Goal: Transaction & Acquisition: Purchase product/service

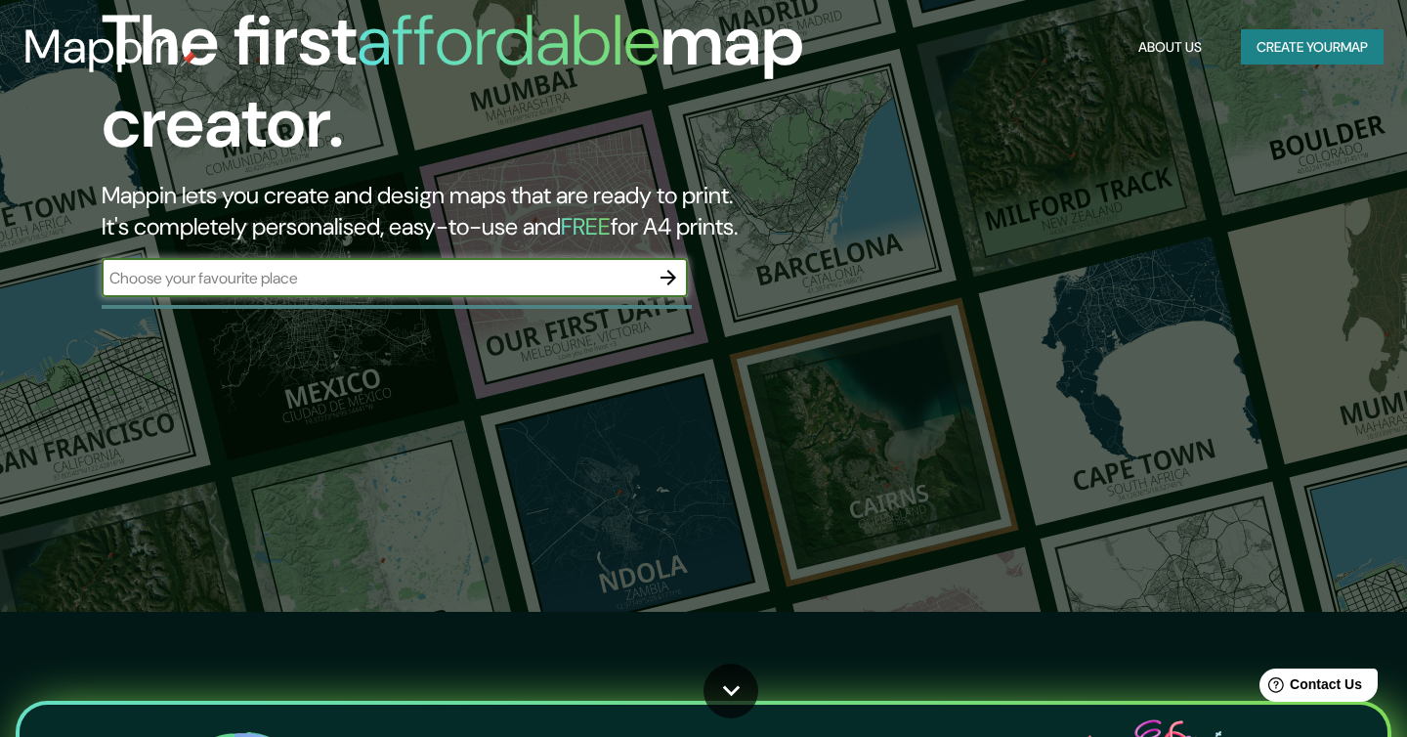
scroll to position [67, 0]
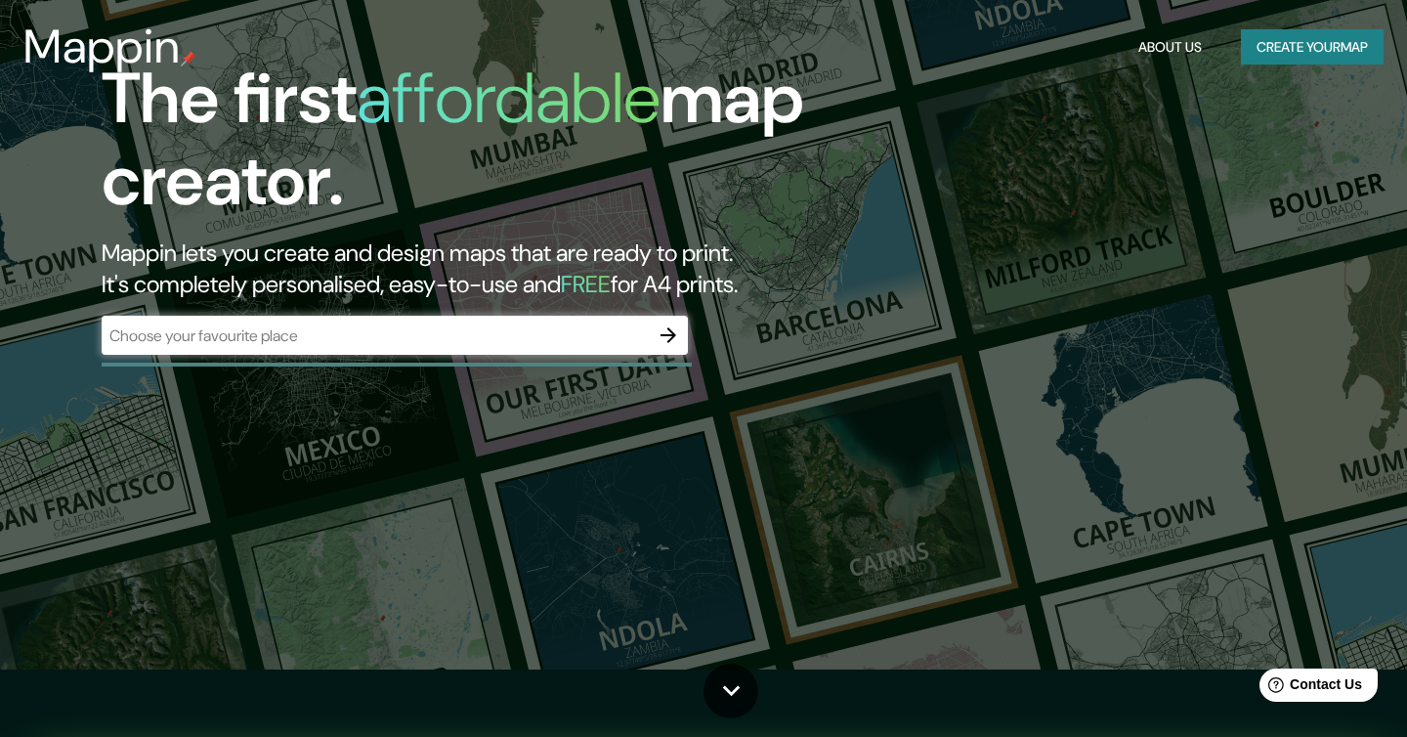
click at [358, 347] on div "​" at bounding box center [395, 335] width 586 height 39
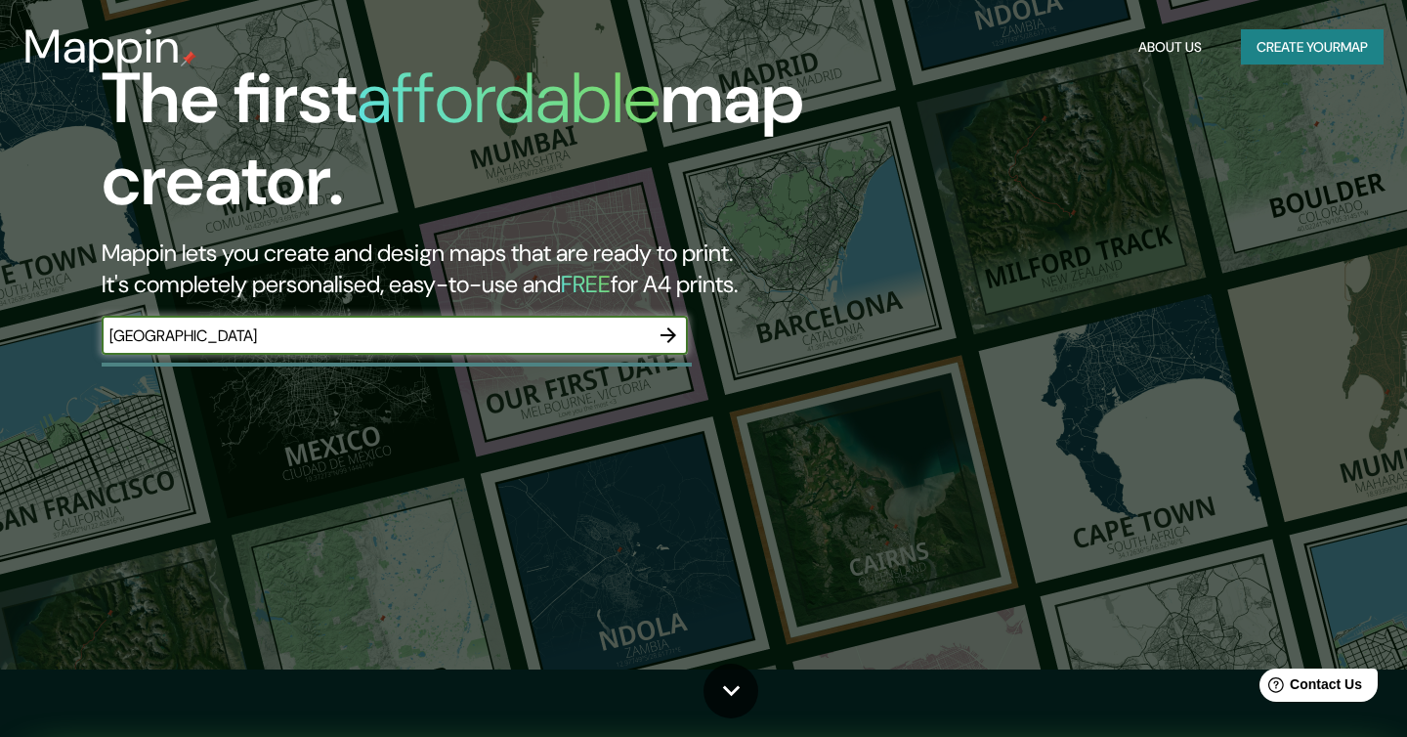
type input "[GEOGRAPHIC_DATA]"
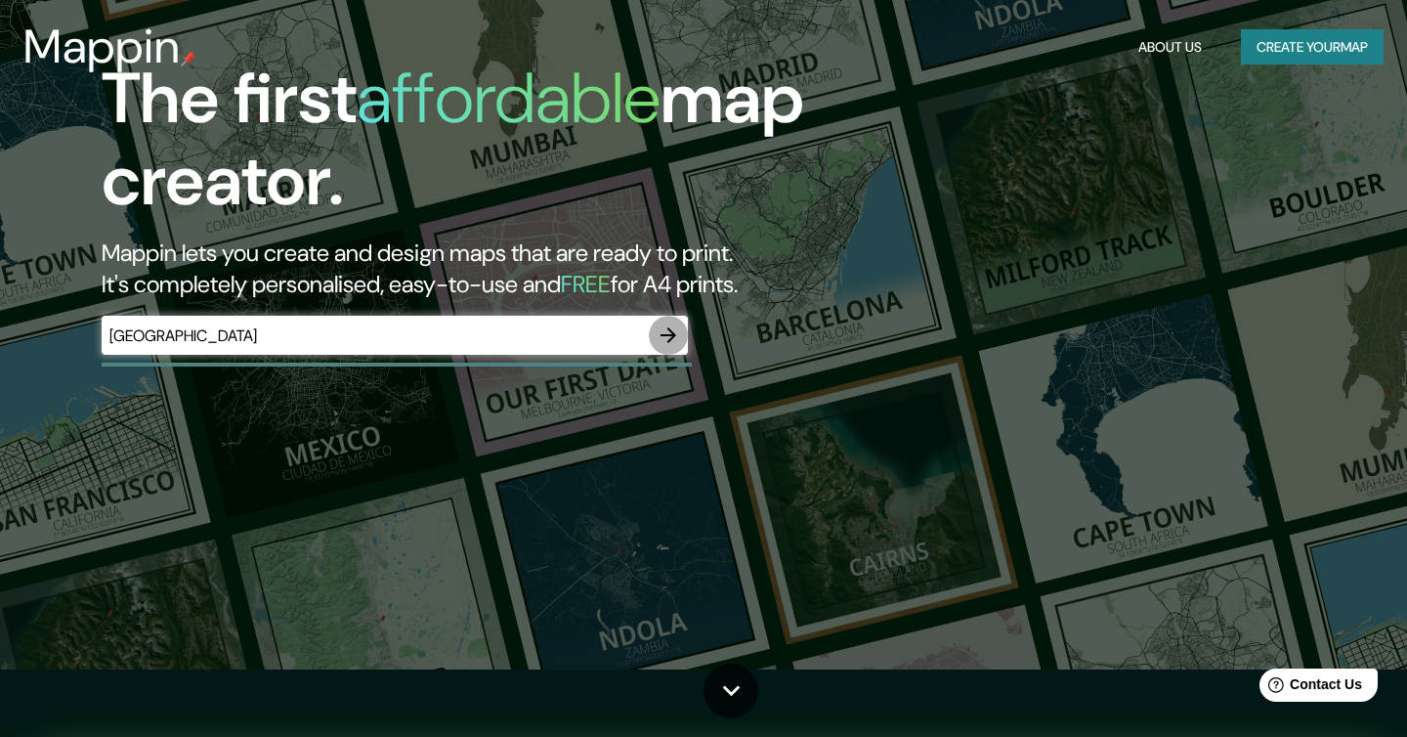
click at [666, 346] on icon "button" at bounding box center [668, 334] width 23 height 23
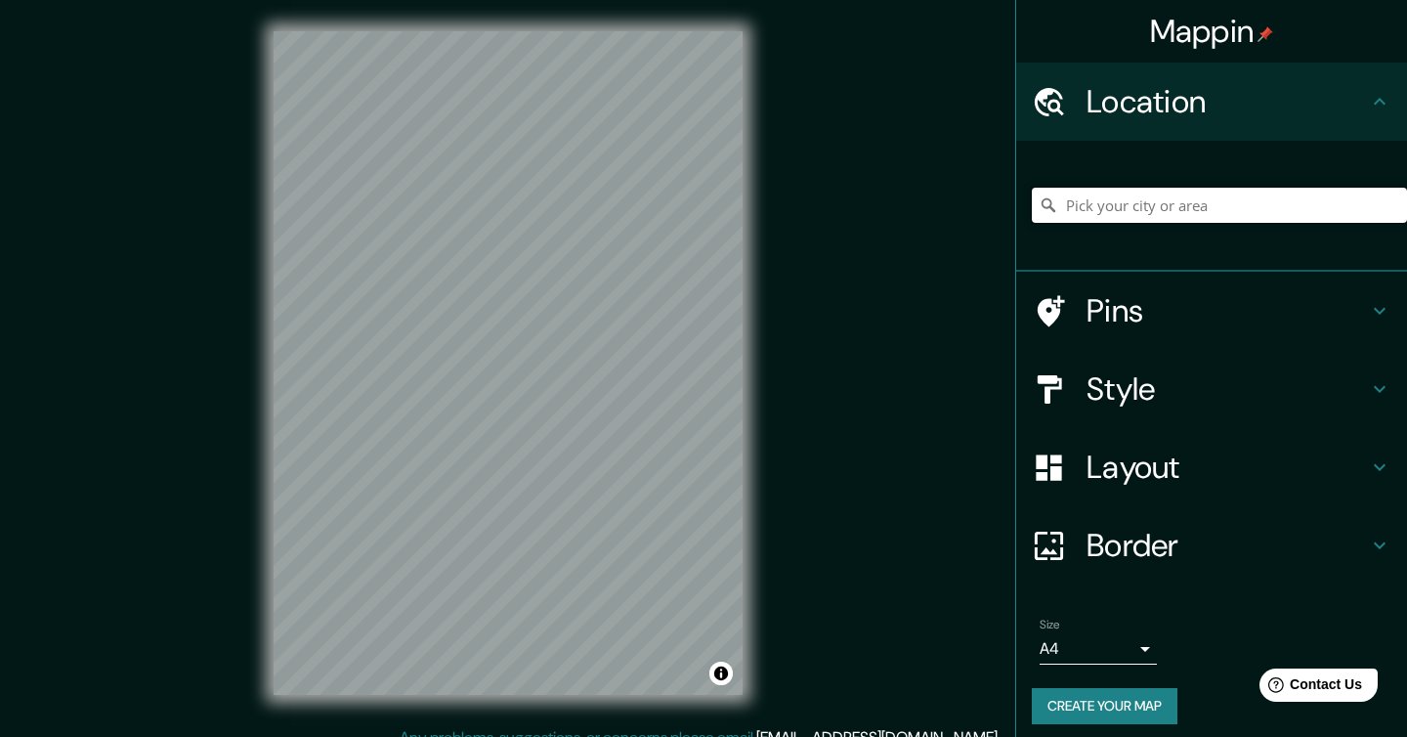
click at [1096, 202] on input "Pick your city or area" at bounding box center [1219, 205] width 375 height 35
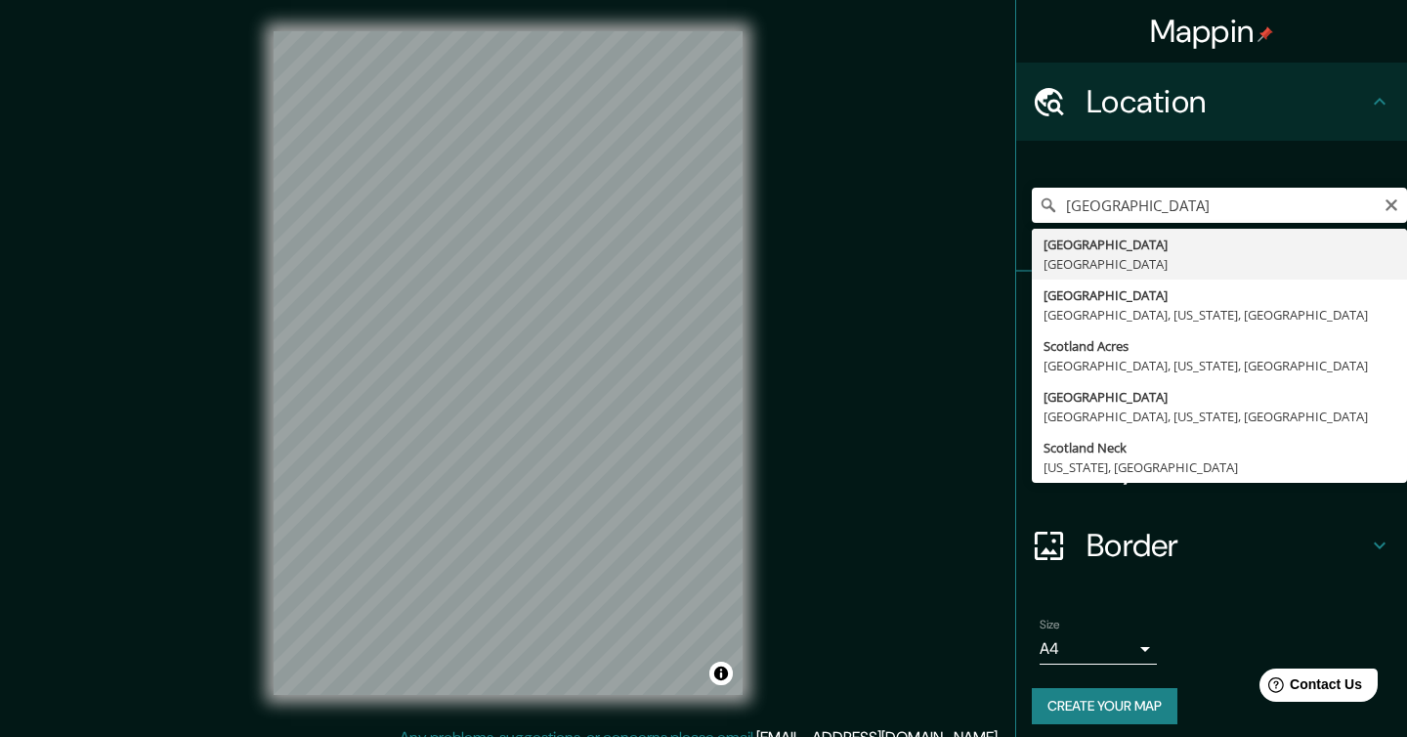
type input "[GEOGRAPHIC_DATA], [GEOGRAPHIC_DATA]"
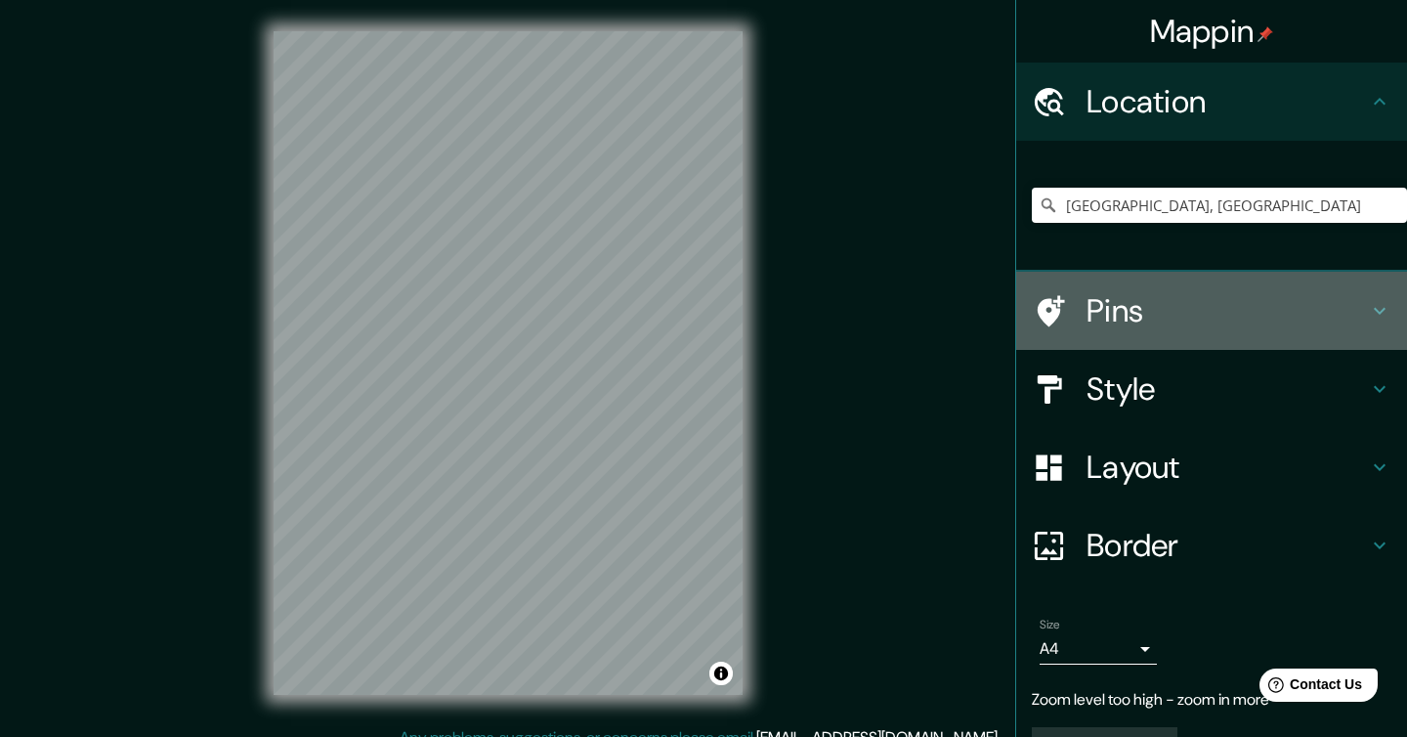
click at [1142, 308] on h4 "Pins" at bounding box center [1227, 310] width 281 height 39
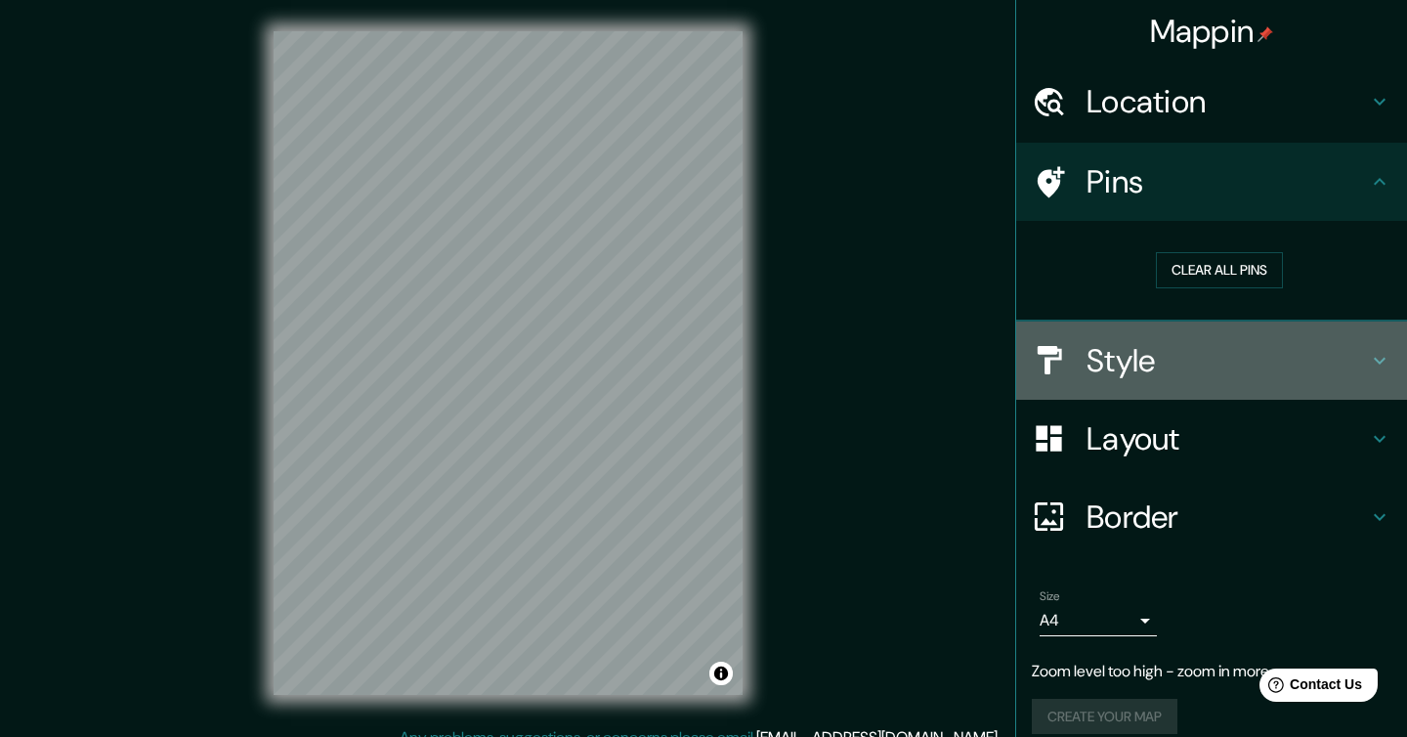
click at [1140, 345] on h4 "Style" at bounding box center [1227, 360] width 281 height 39
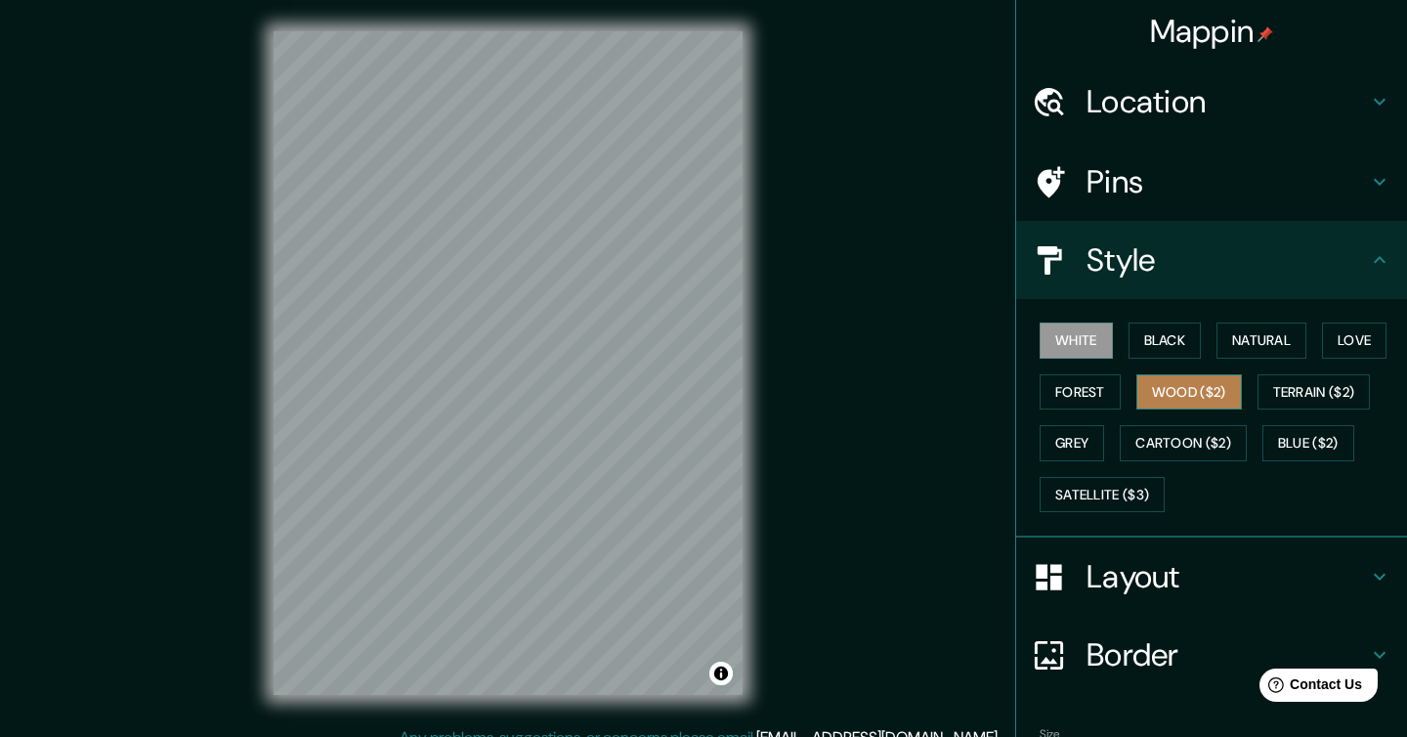
click at [1177, 394] on button "Wood ($2)" at bounding box center [1189, 392] width 106 height 36
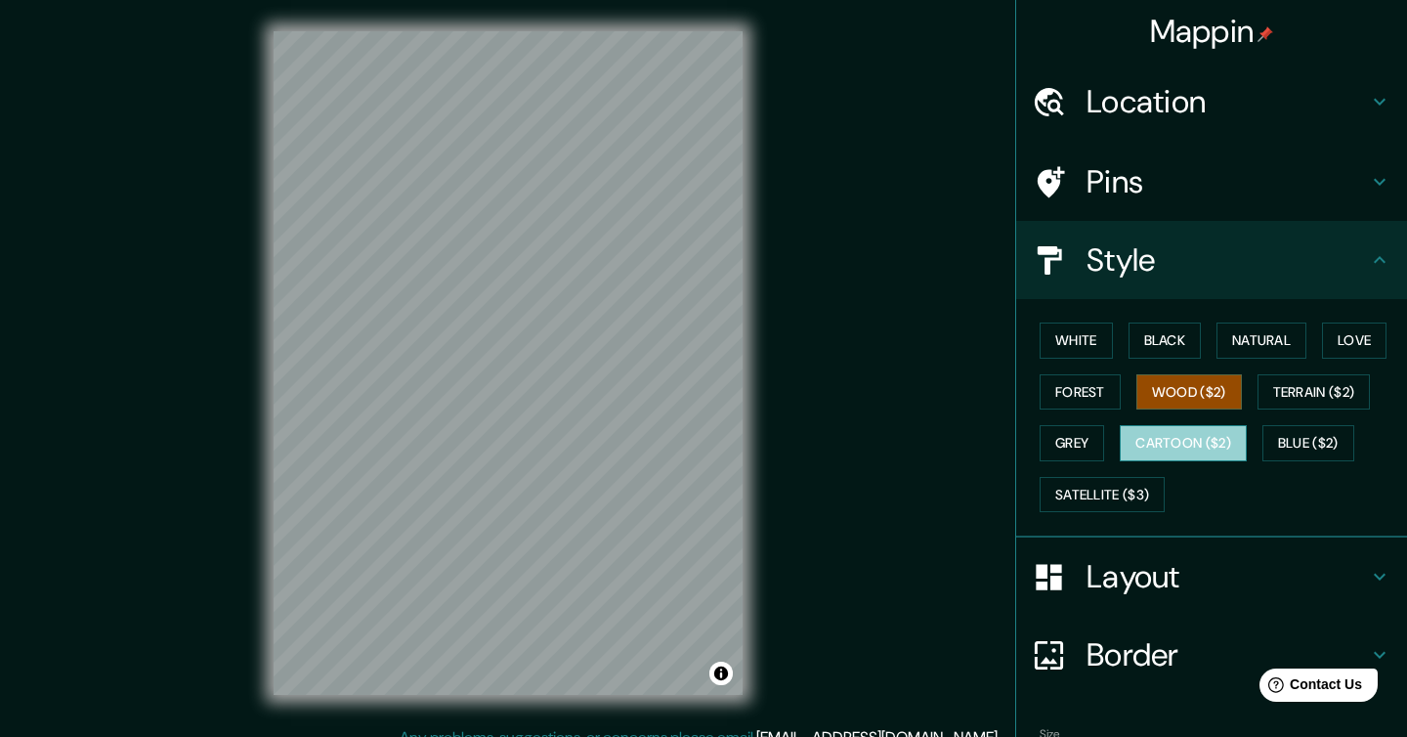
click at [1183, 444] on button "Cartoon ($2)" at bounding box center [1183, 443] width 127 height 36
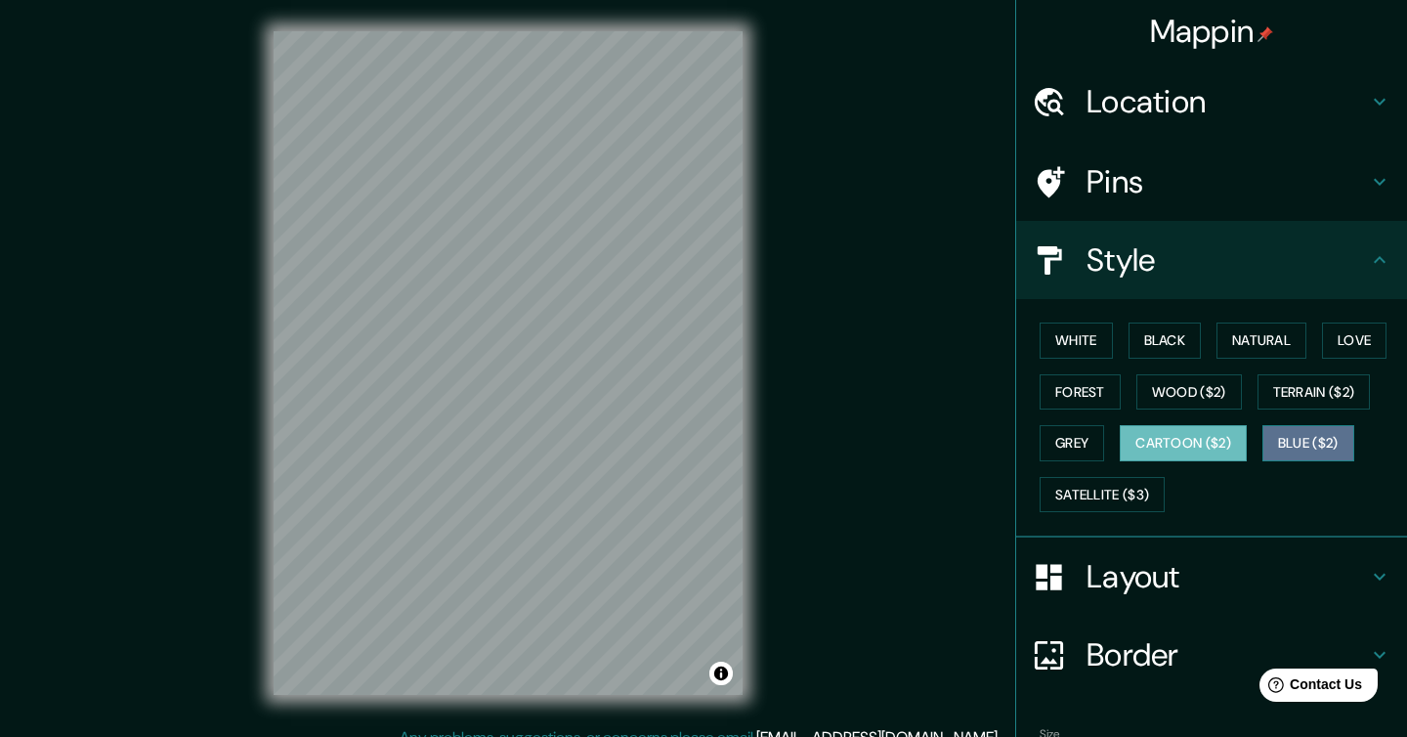
click at [1321, 444] on button "Blue ($2)" at bounding box center [1308, 443] width 92 height 36
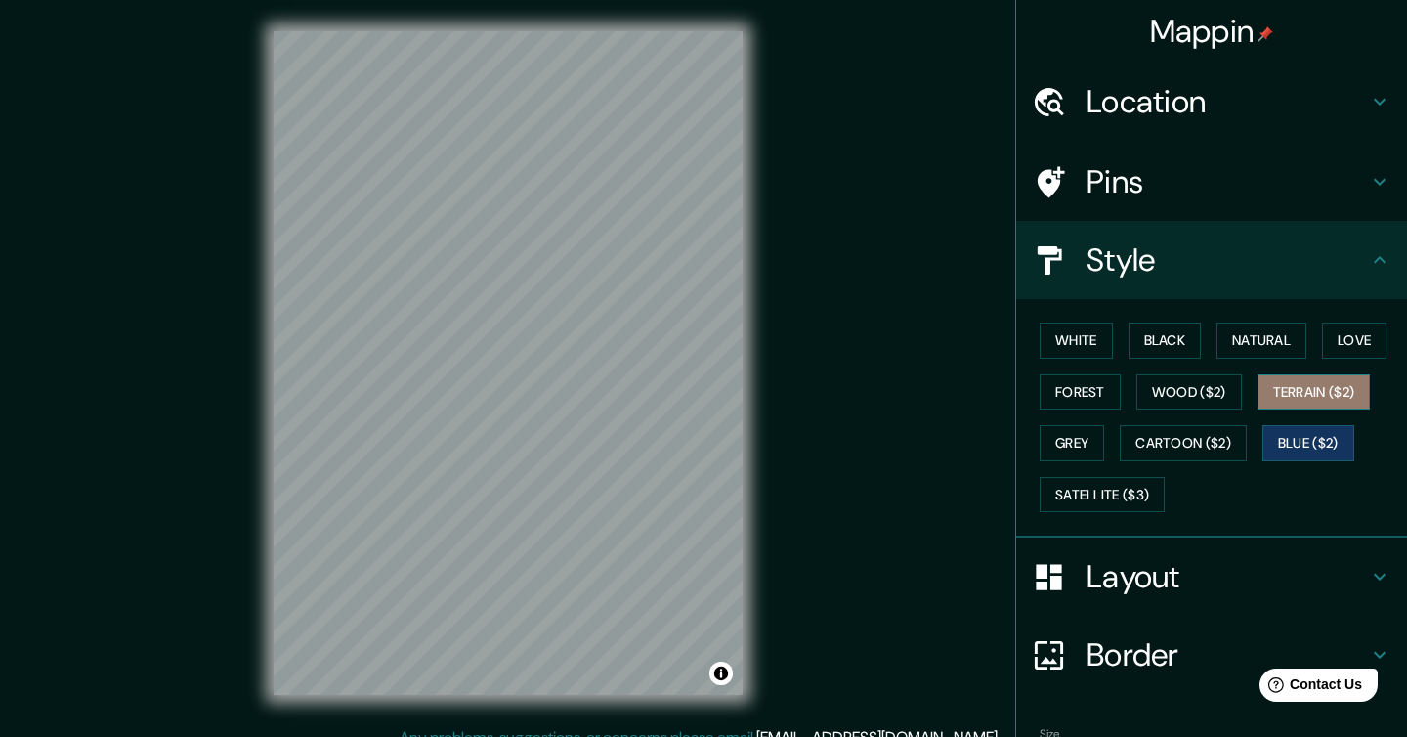
click at [1319, 388] on button "Terrain ($2)" at bounding box center [1314, 392] width 113 height 36
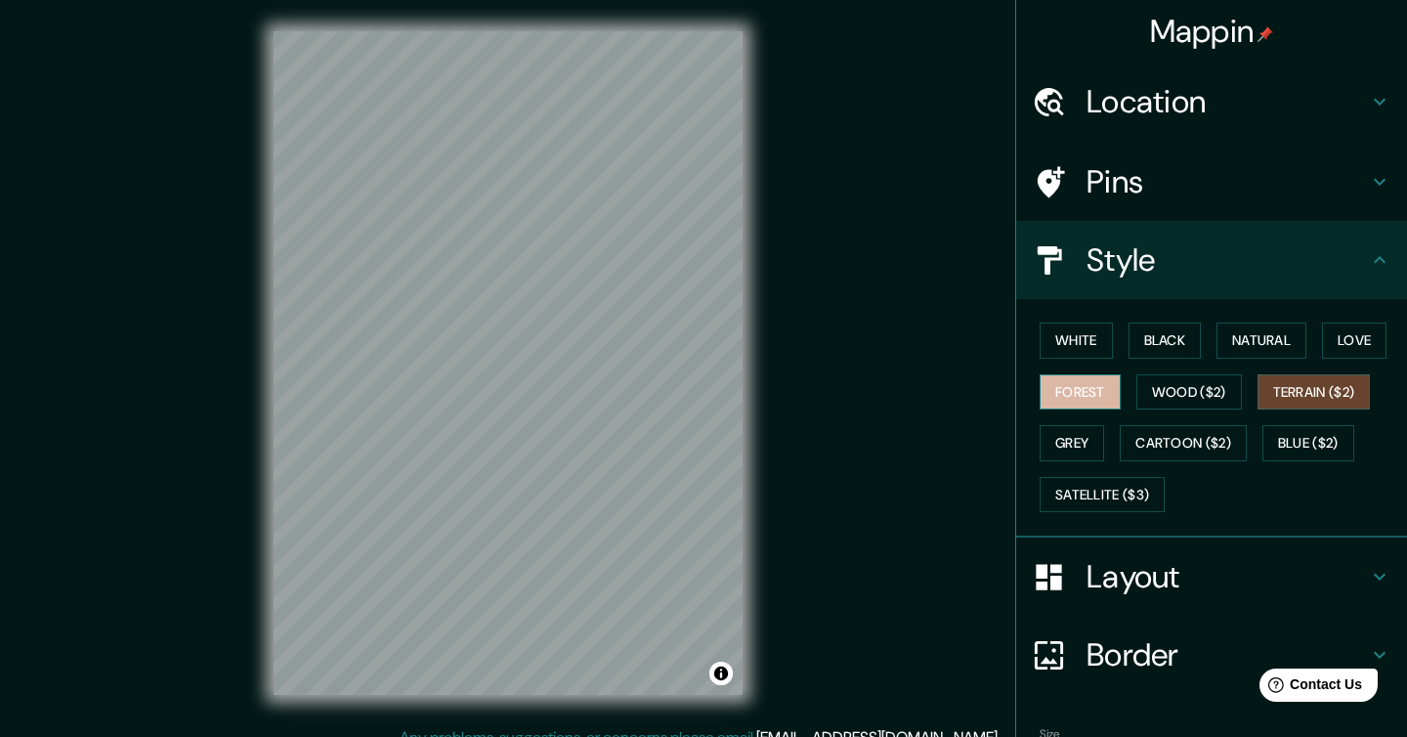
click at [1082, 396] on button "Forest" at bounding box center [1080, 392] width 81 height 36
click at [1354, 344] on button "Love" at bounding box center [1354, 340] width 64 height 36
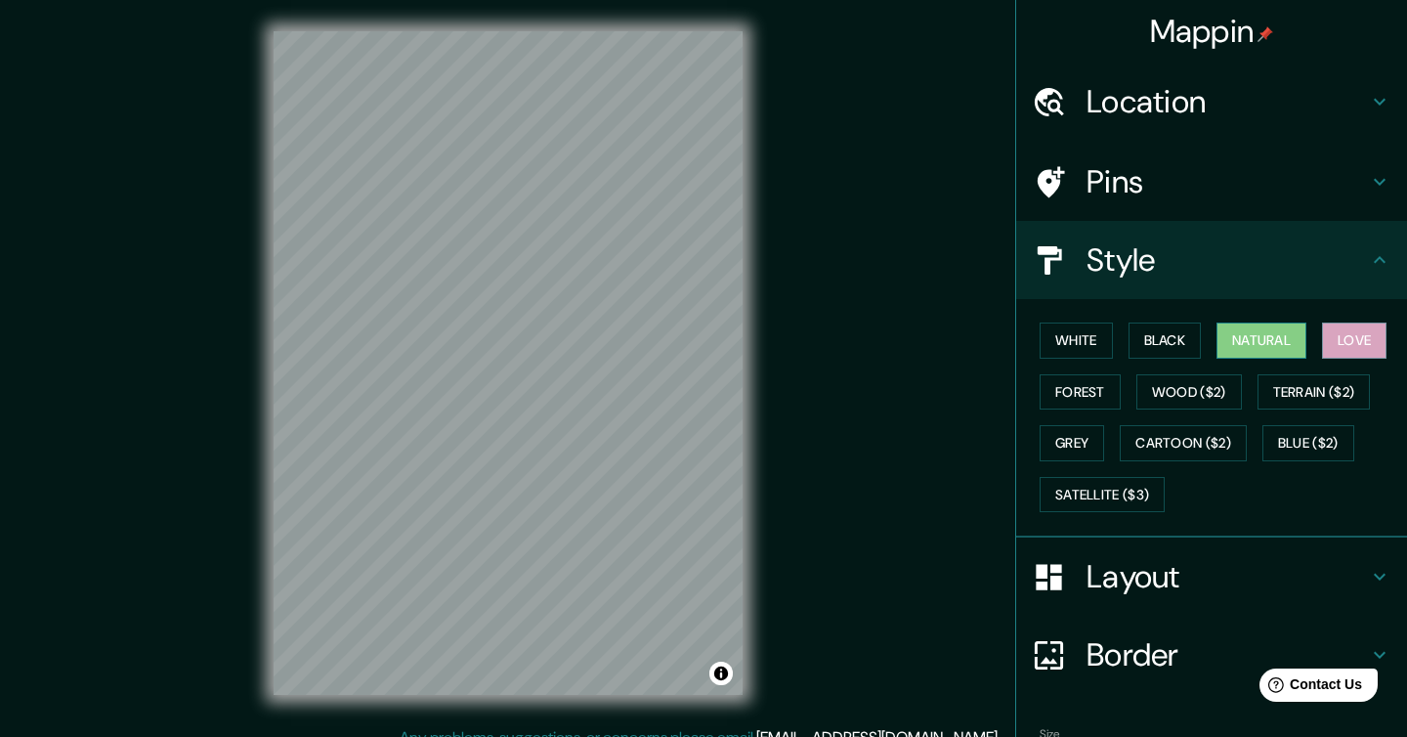
click at [1261, 341] on button "Natural" at bounding box center [1262, 340] width 90 height 36
click at [1169, 341] on button "Black" at bounding box center [1165, 340] width 73 height 36
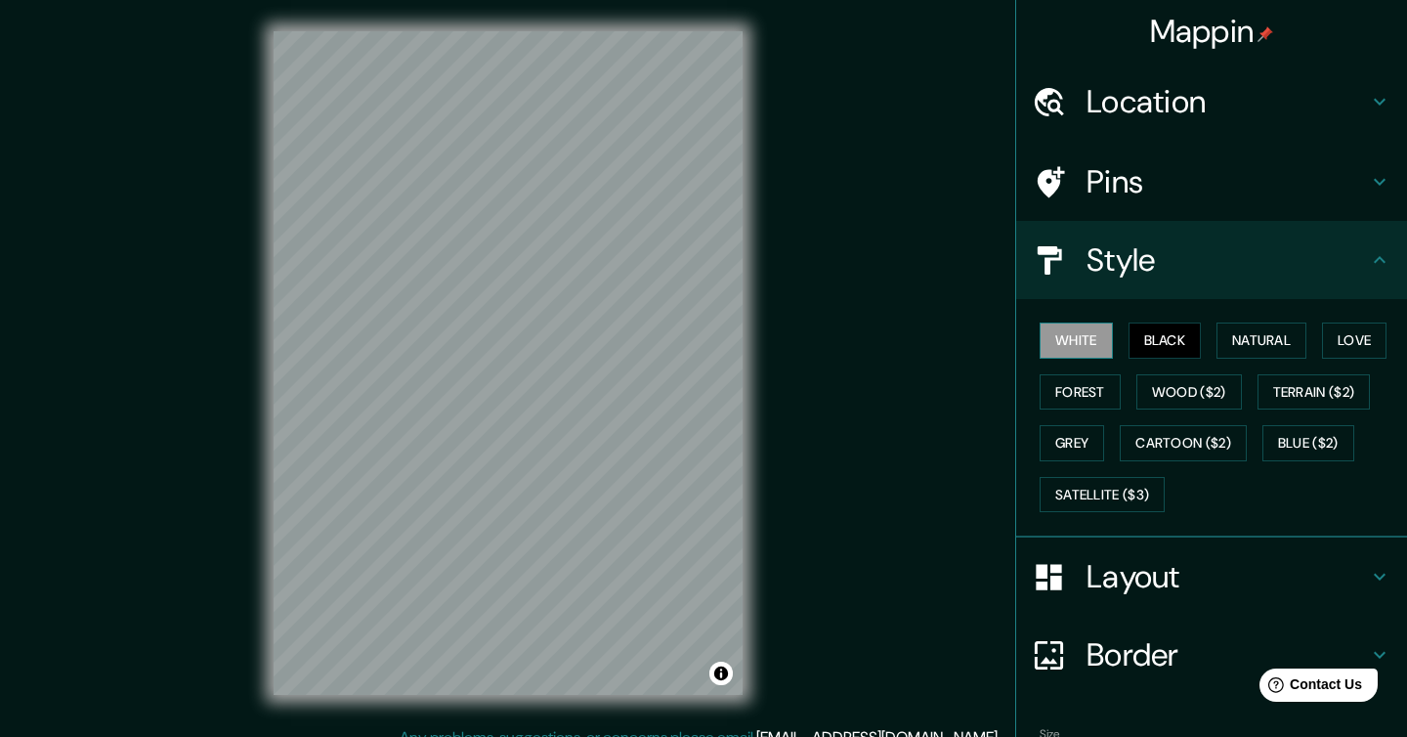
click at [1101, 338] on button "White" at bounding box center [1076, 340] width 73 height 36
click at [1190, 388] on button "Wood ($2)" at bounding box center [1189, 392] width 106 height 36
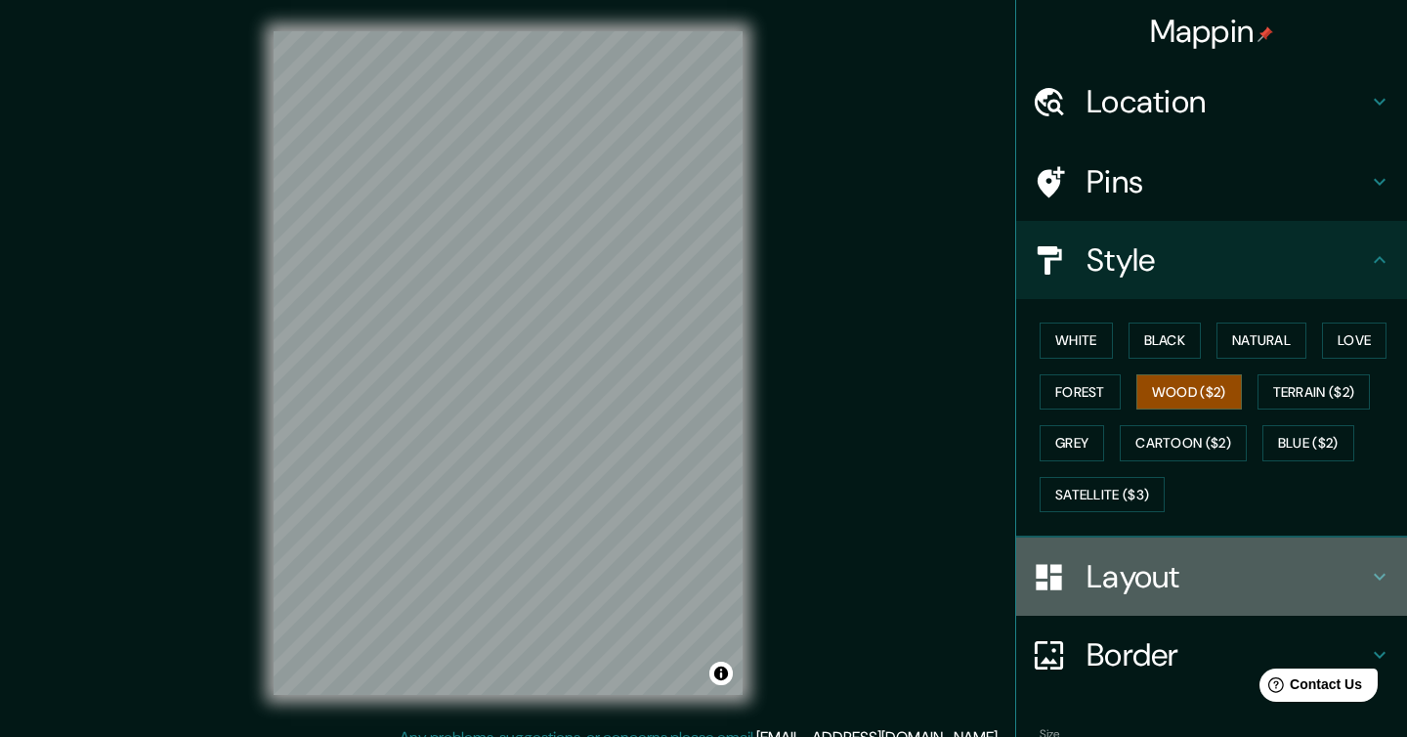
click at [1138, 590] on h4 "Layout" at bounding box center [1227, 576] width 281 height 39
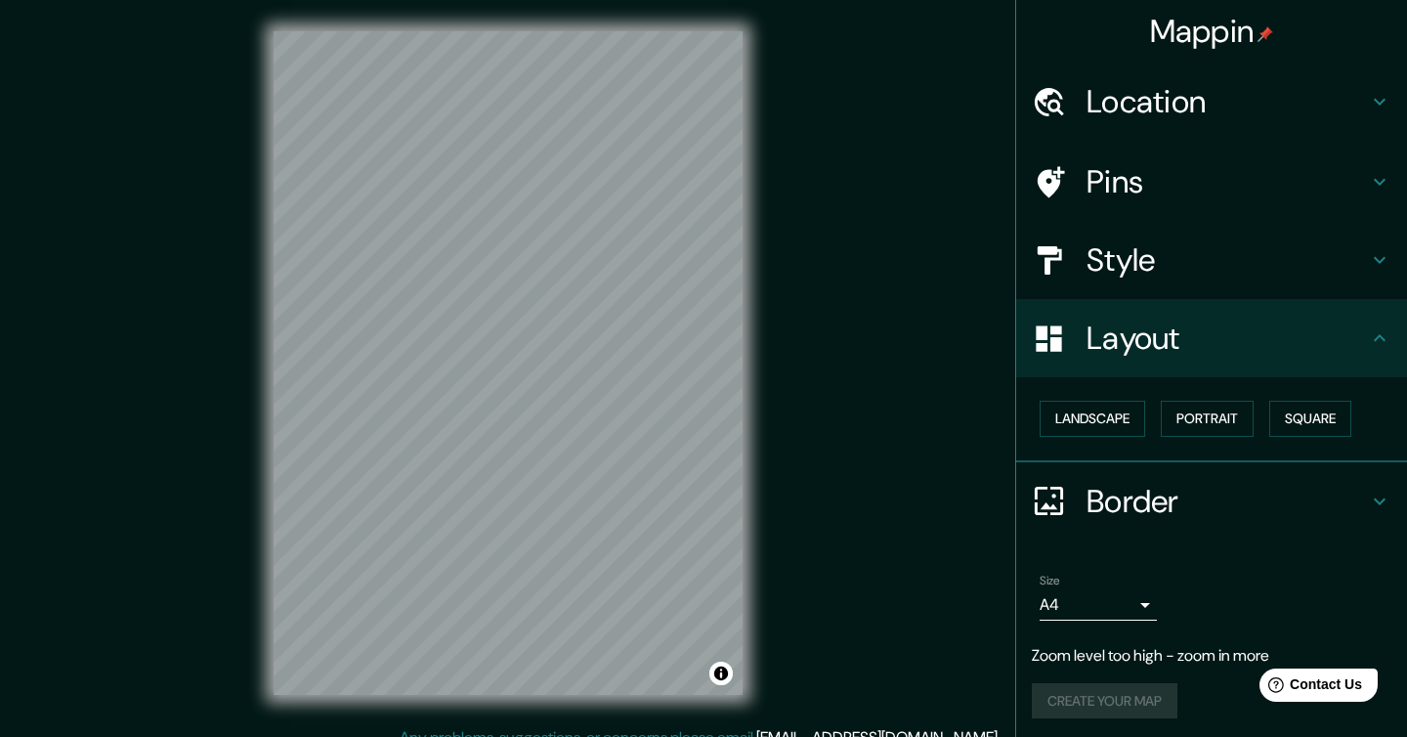
scroll to position [5, 0]
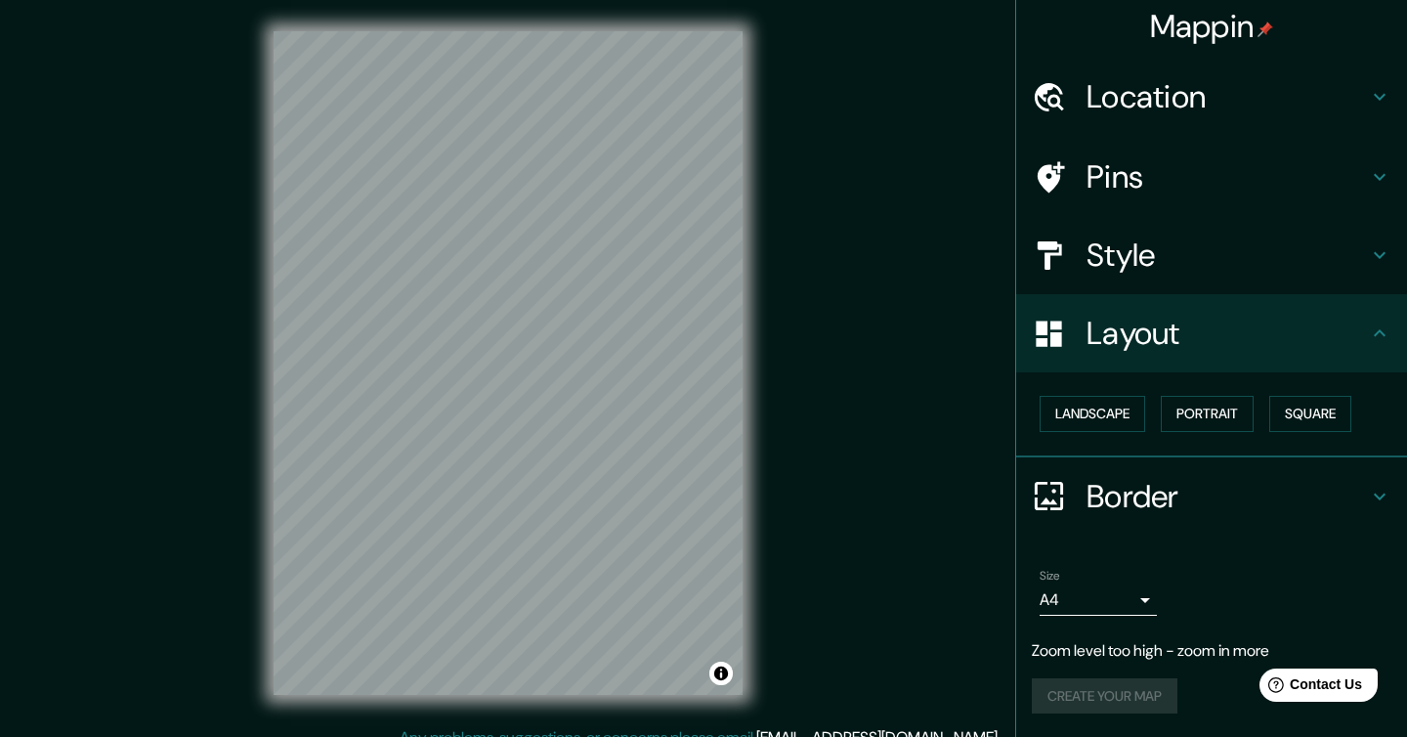
click at [1131, 512] on h4 "Border" at bounding box center [1227, 496] width 281 height 39
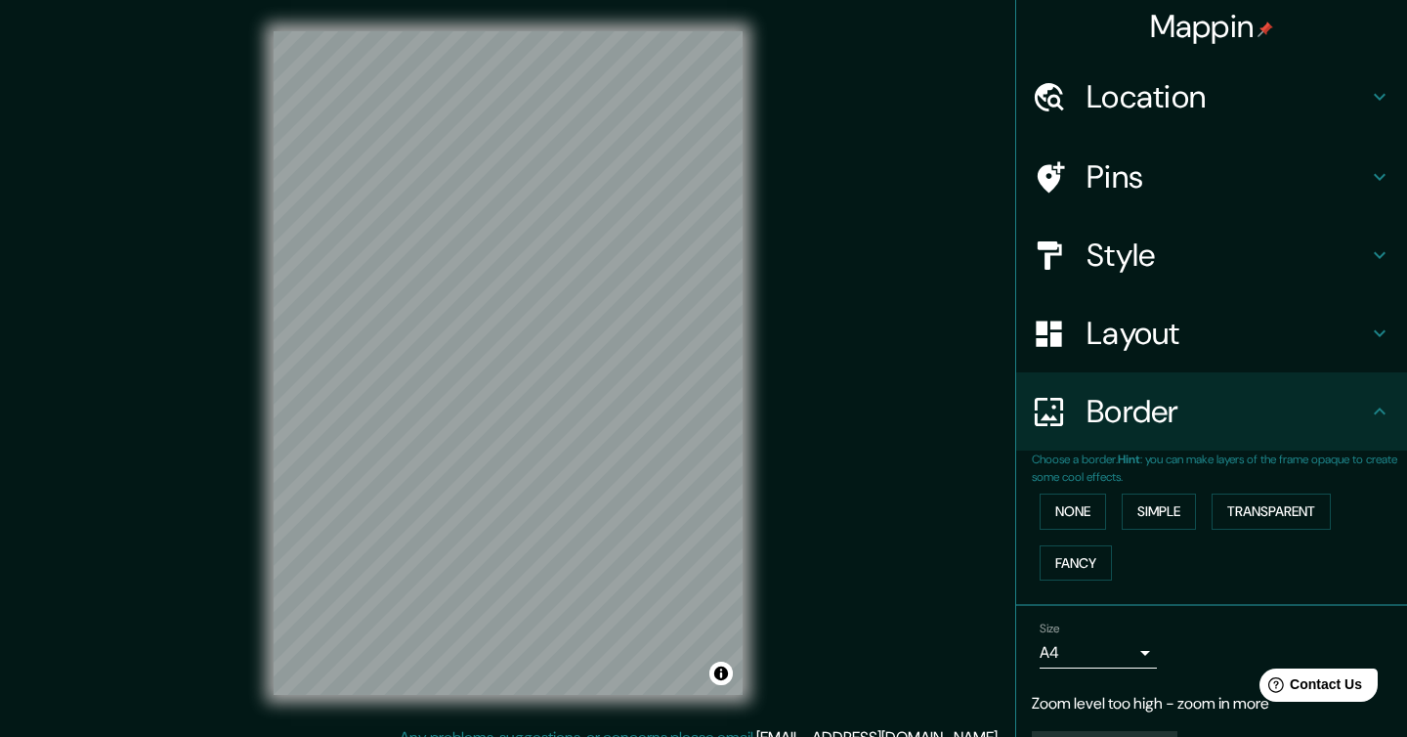
scroll to position [58, 0]
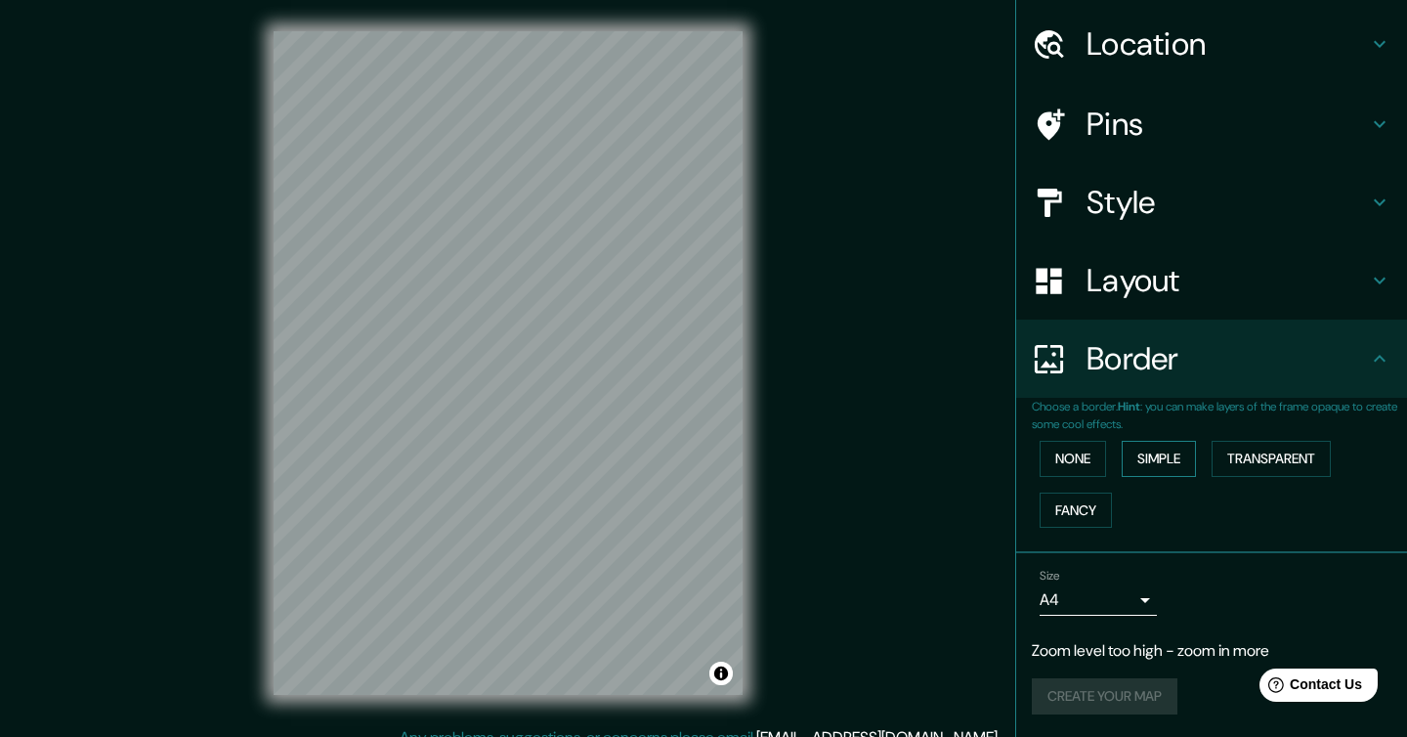
click at [1178, 443] on button "Simple" at bounding box center [1159, 459] width 74 height 36
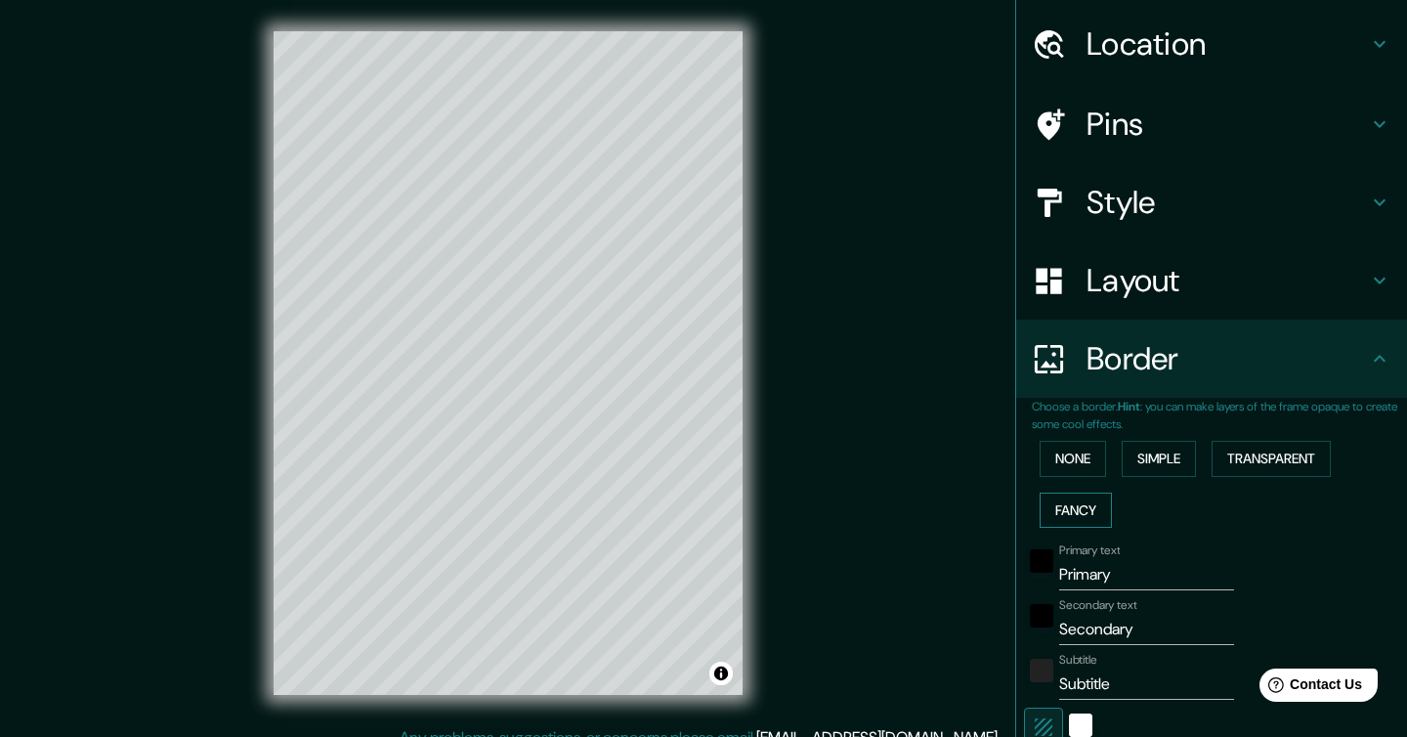
click at [1087, 505] on button "Fancy" at bounding box center [1076, 510] width 72 height 36
click at [1243, 464] on button "Transparent" at bounding box center [1271, 459] width 119 height 36
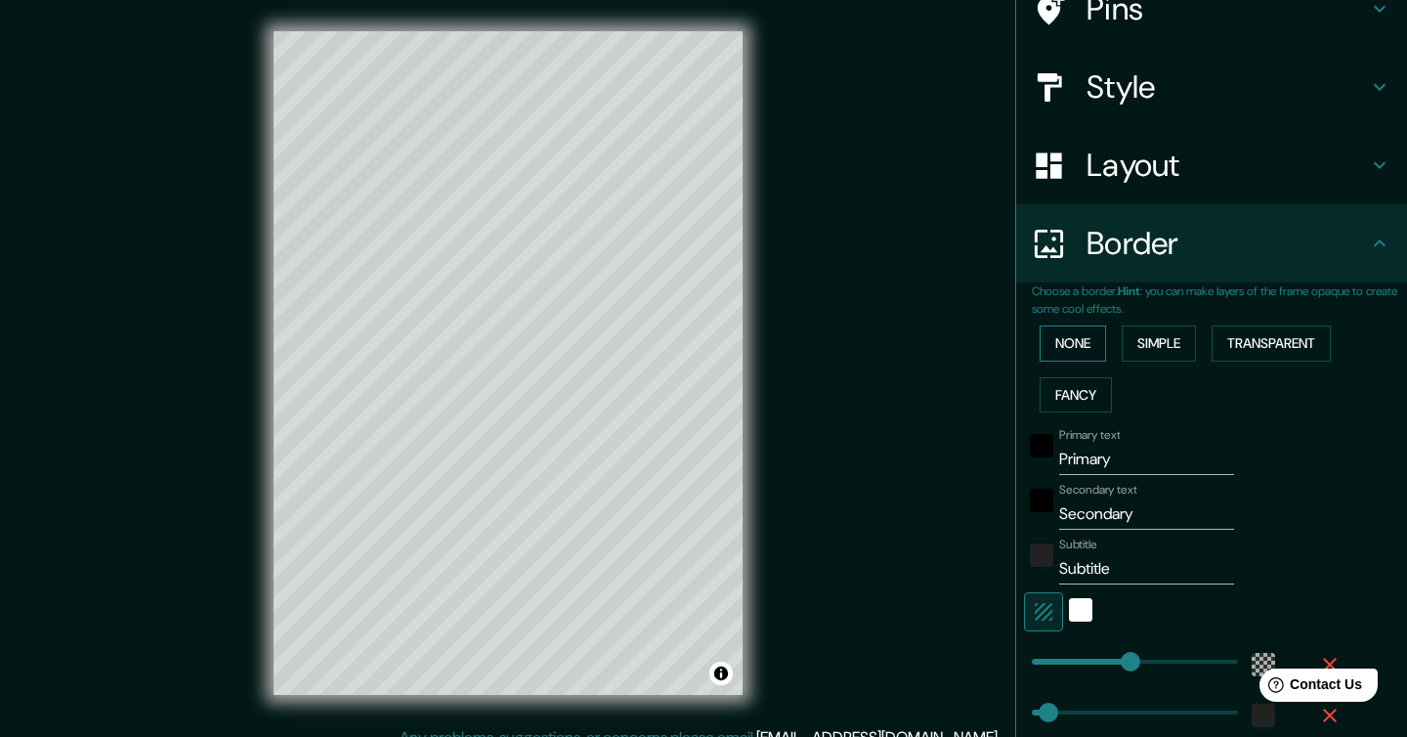
click at [1089, 356] on button "None" at bounding box center [1073, 343] width 66 height 36
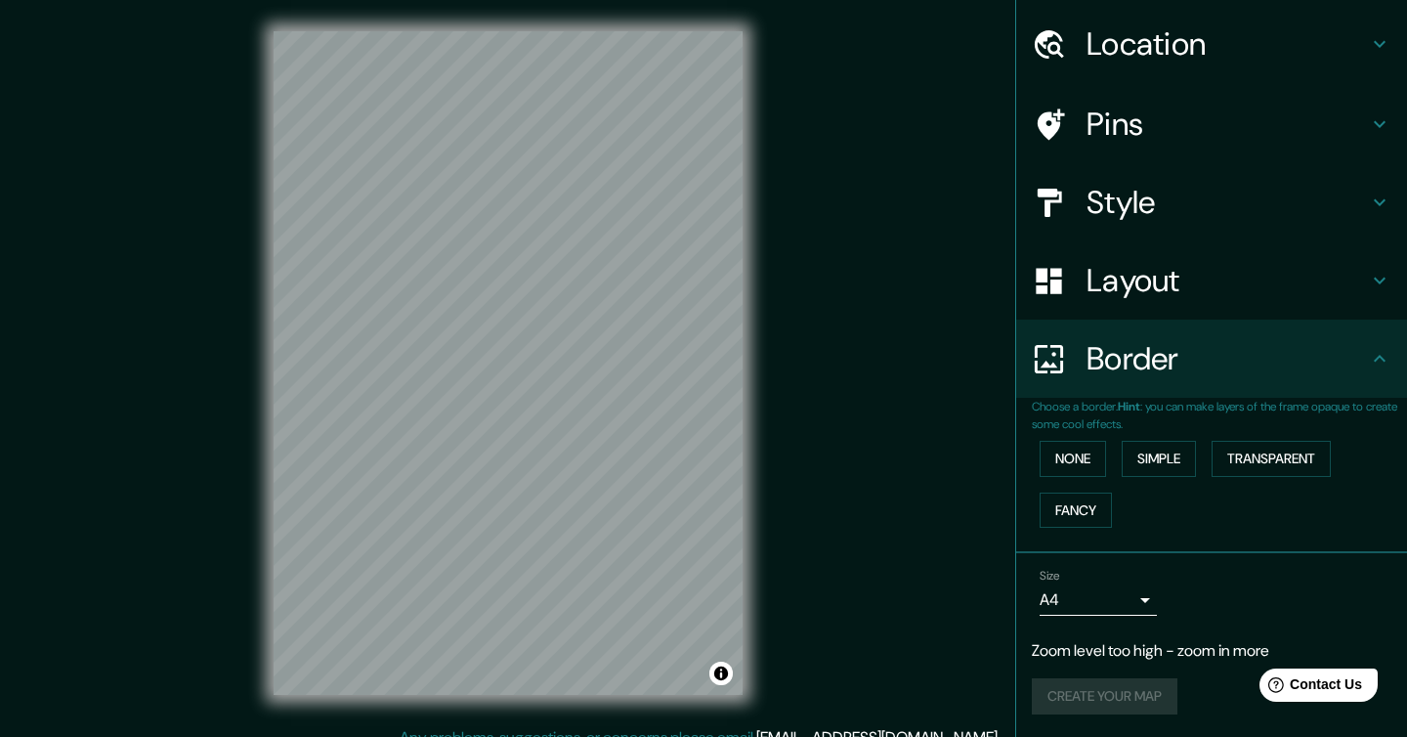
scroll to position [20, 0]
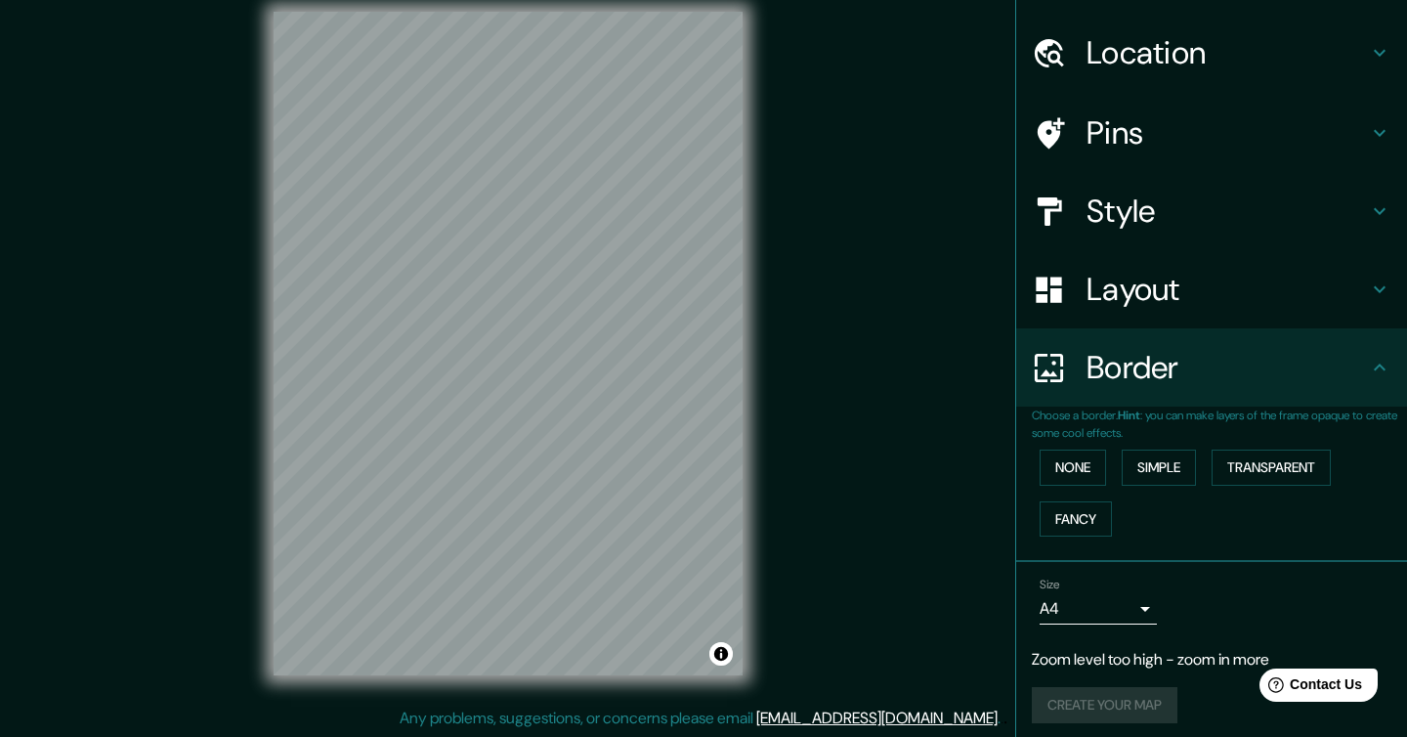
click at [1152, 289] on h4 "Layout" at bounding box center [1227, 289] width 281 height 39
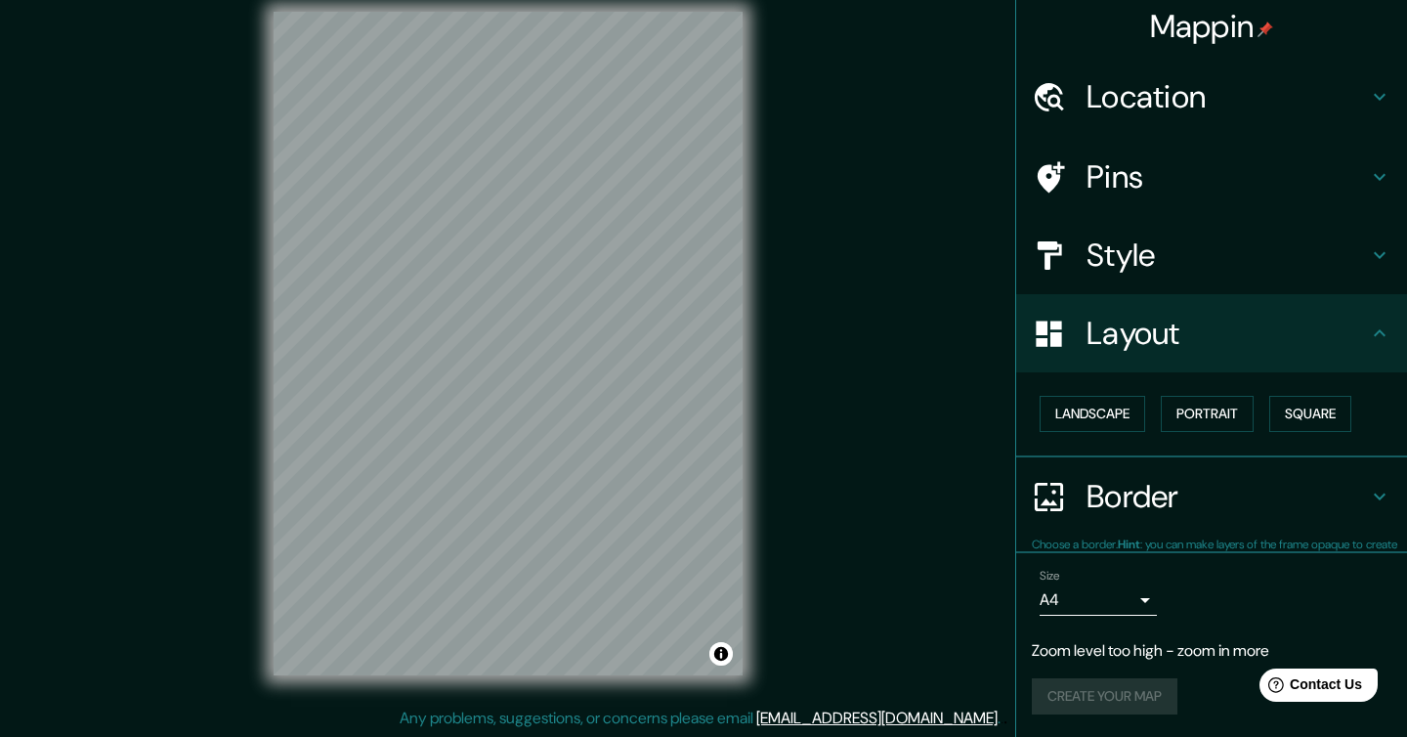
scroll to position [5, 0]
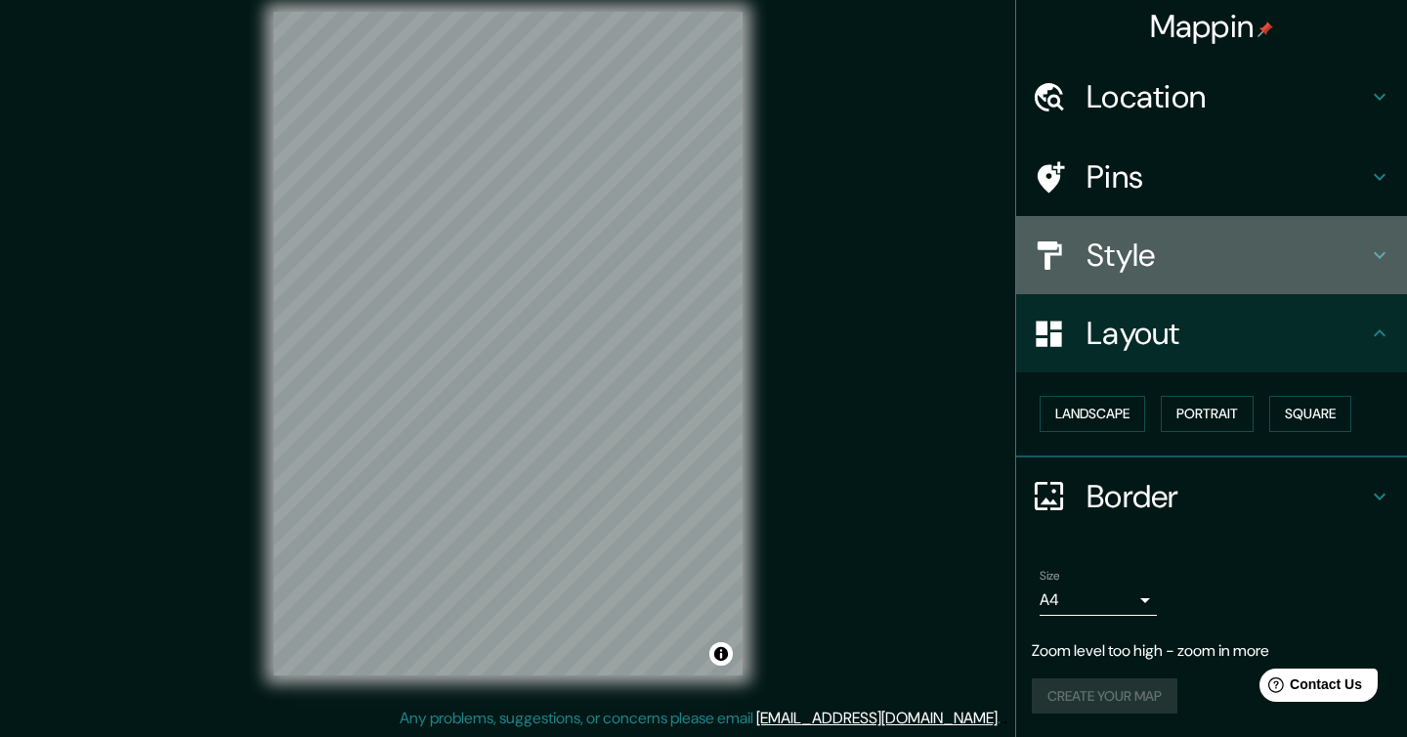
click at [1173, 257] on h4 "Style" at bounding box center [1227, 254] width 281 height 39
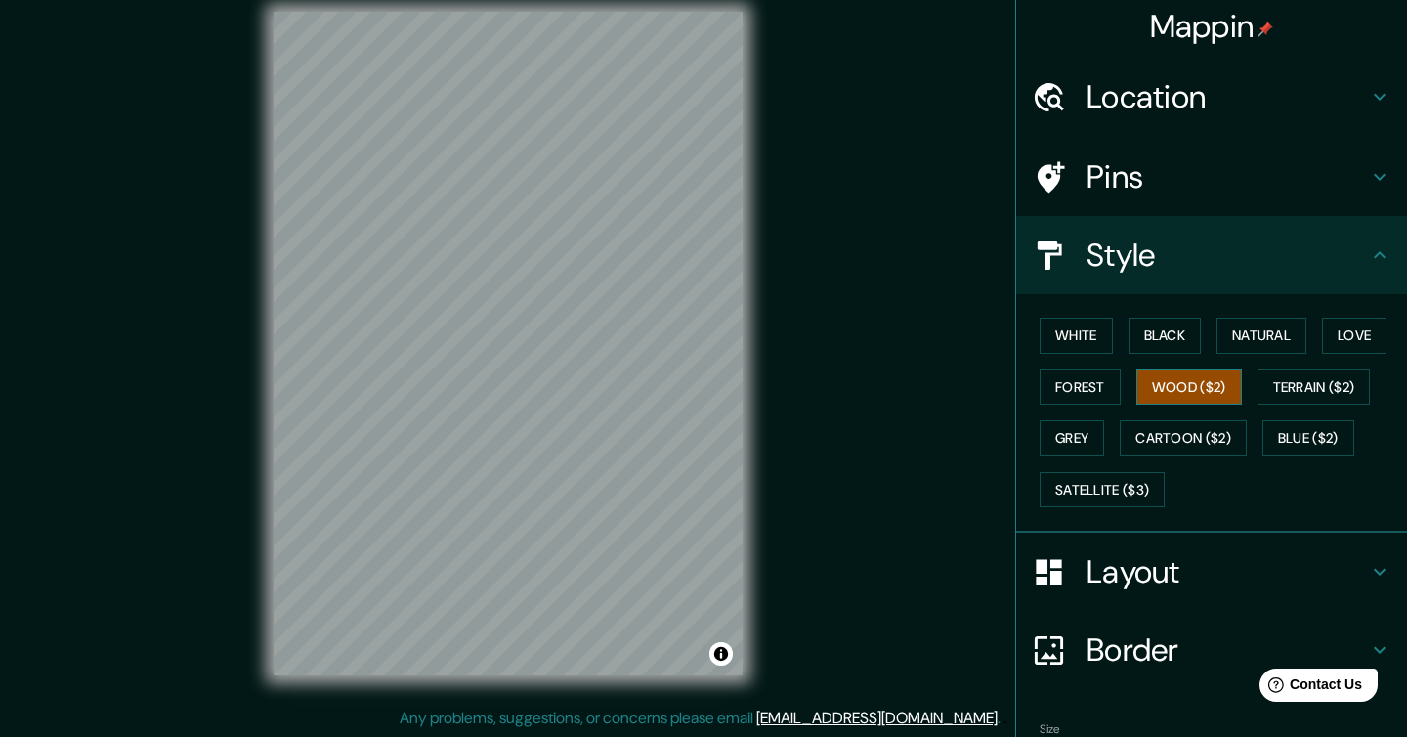
click at [1173, 388] on button "Wood ($2)" at bounding box center [1189, 387] width 106 height 36
click at [1091, 334] on button "White" at bounding box center [1076, 336] width 73 height 36
click at [1165, 343] on button "Black" at bounding box center [1165, 336] width 73 height 36
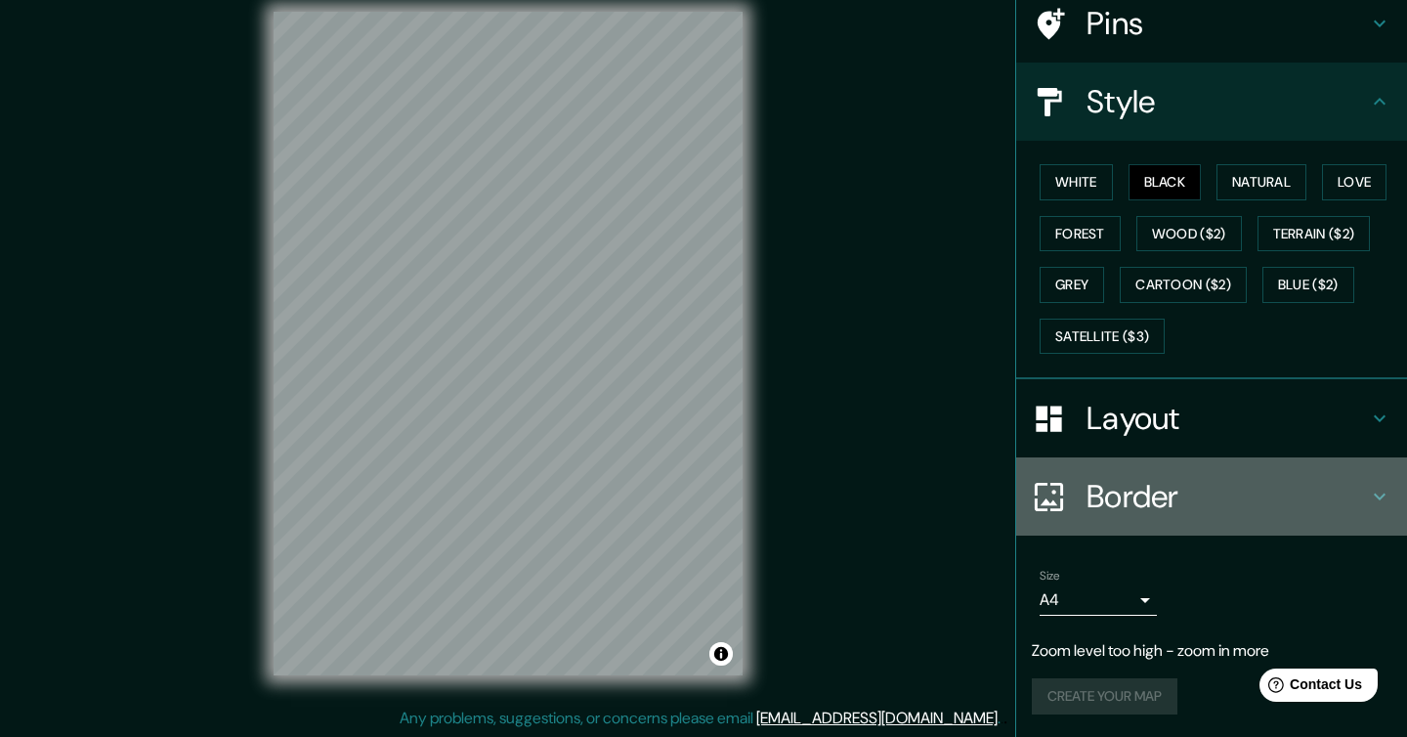
click at [1196, 503] on h4 "Border" at bounding box center [1227, 496] width 281 height 39
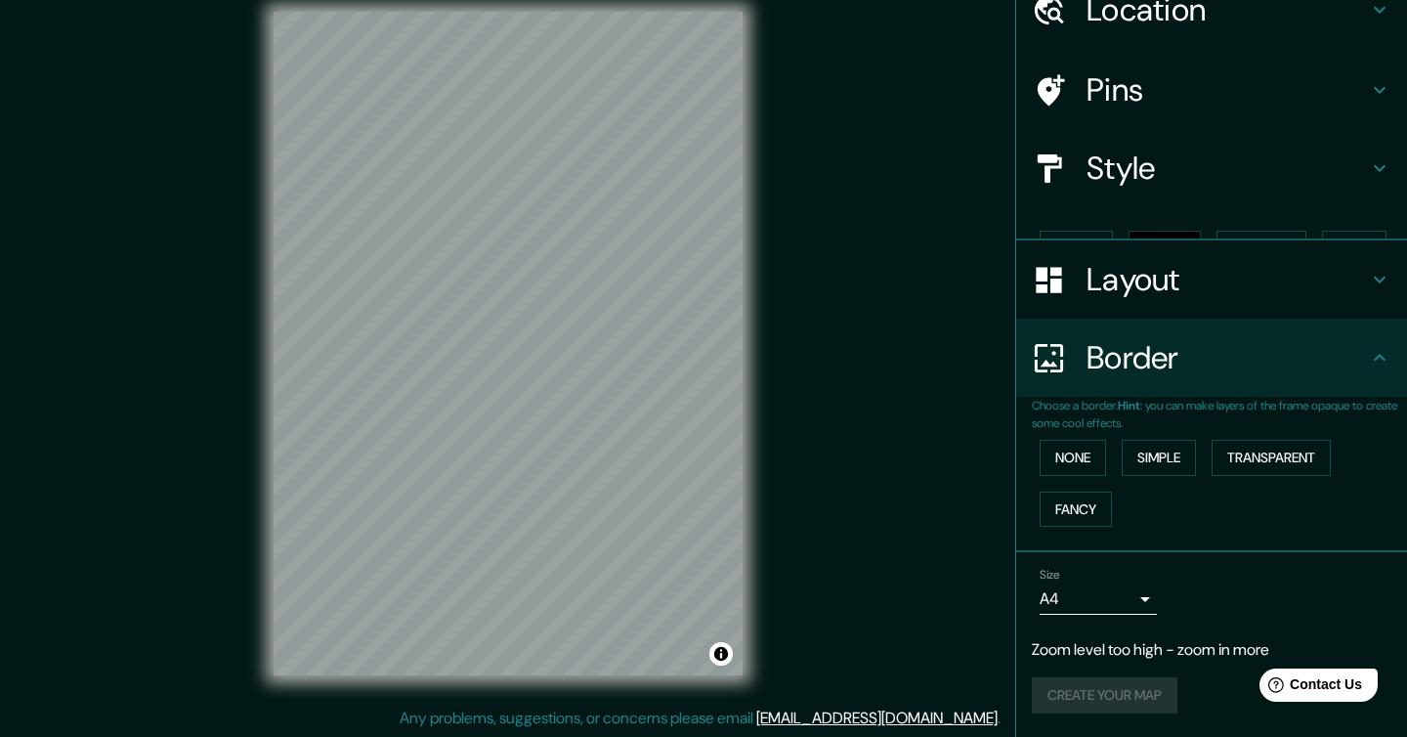
scroll to position [58, 0]
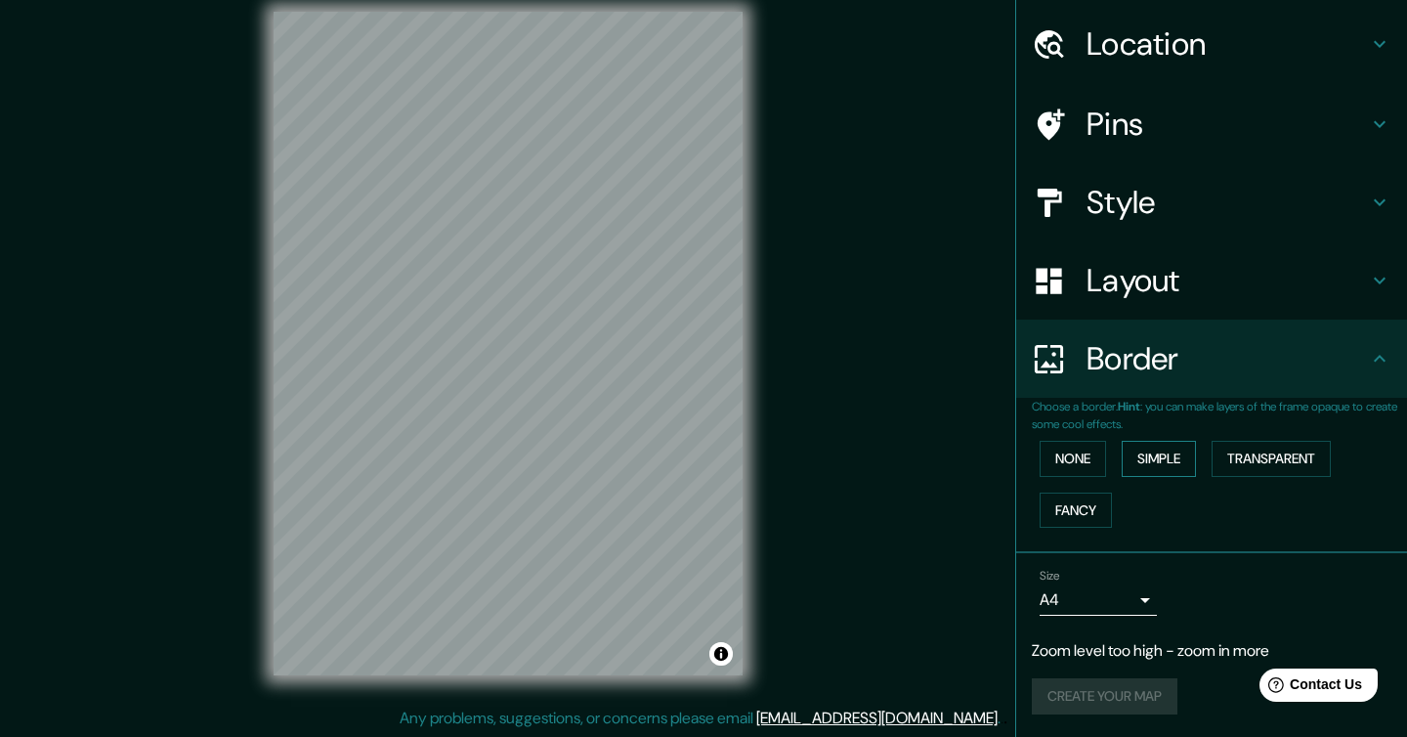
click at [1167, 463] on button "Simple" at bounding box center [1159, 459] width 74 height 36
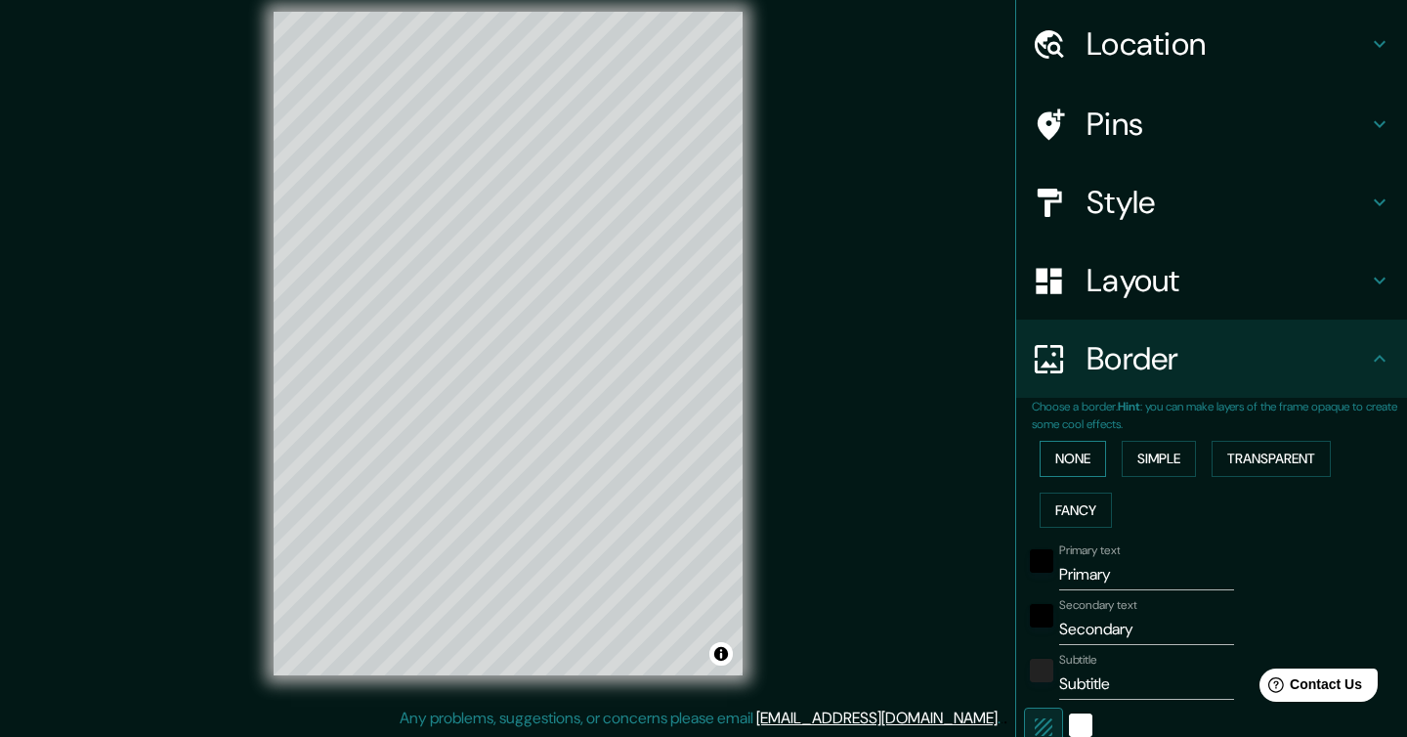
click at [1057, 455] on button "None" at bounding box center [1073, 459] width 66 height 36
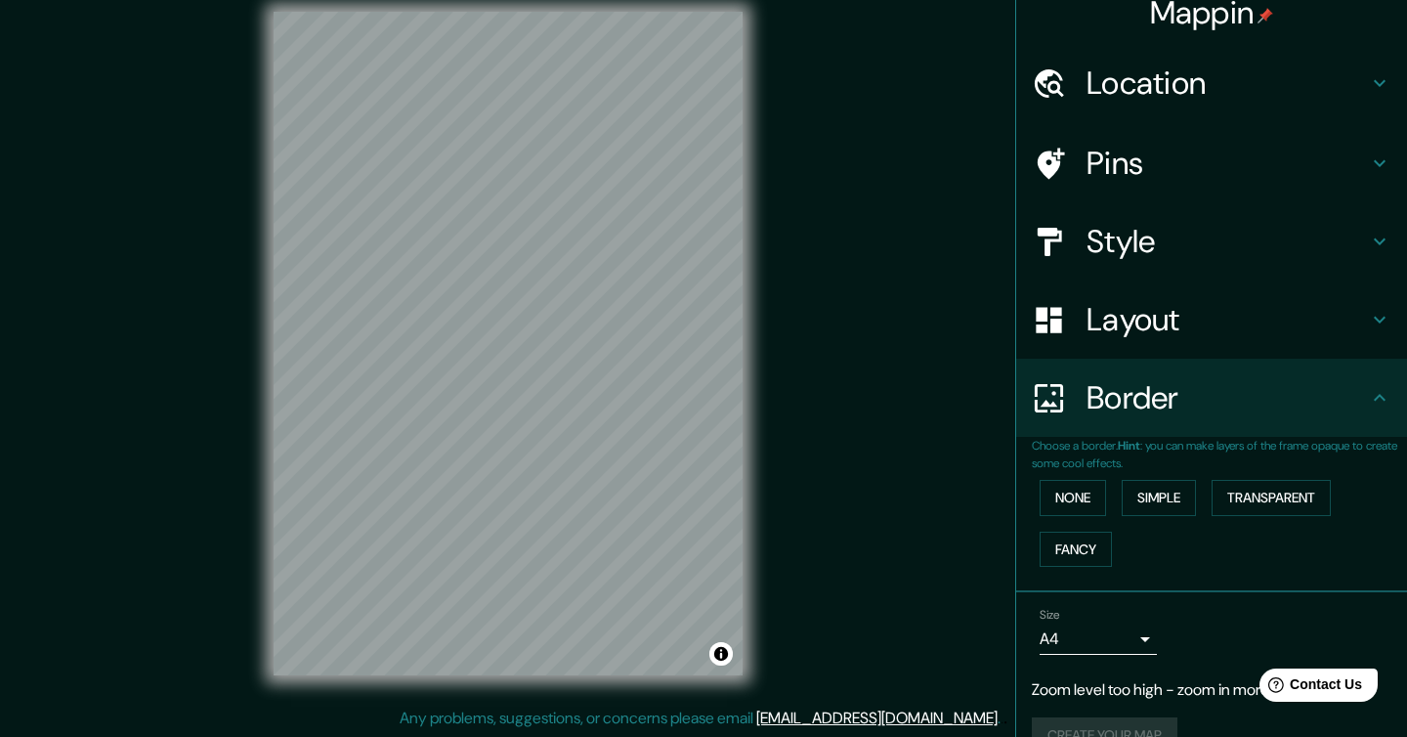
scroll to position [0, 0]
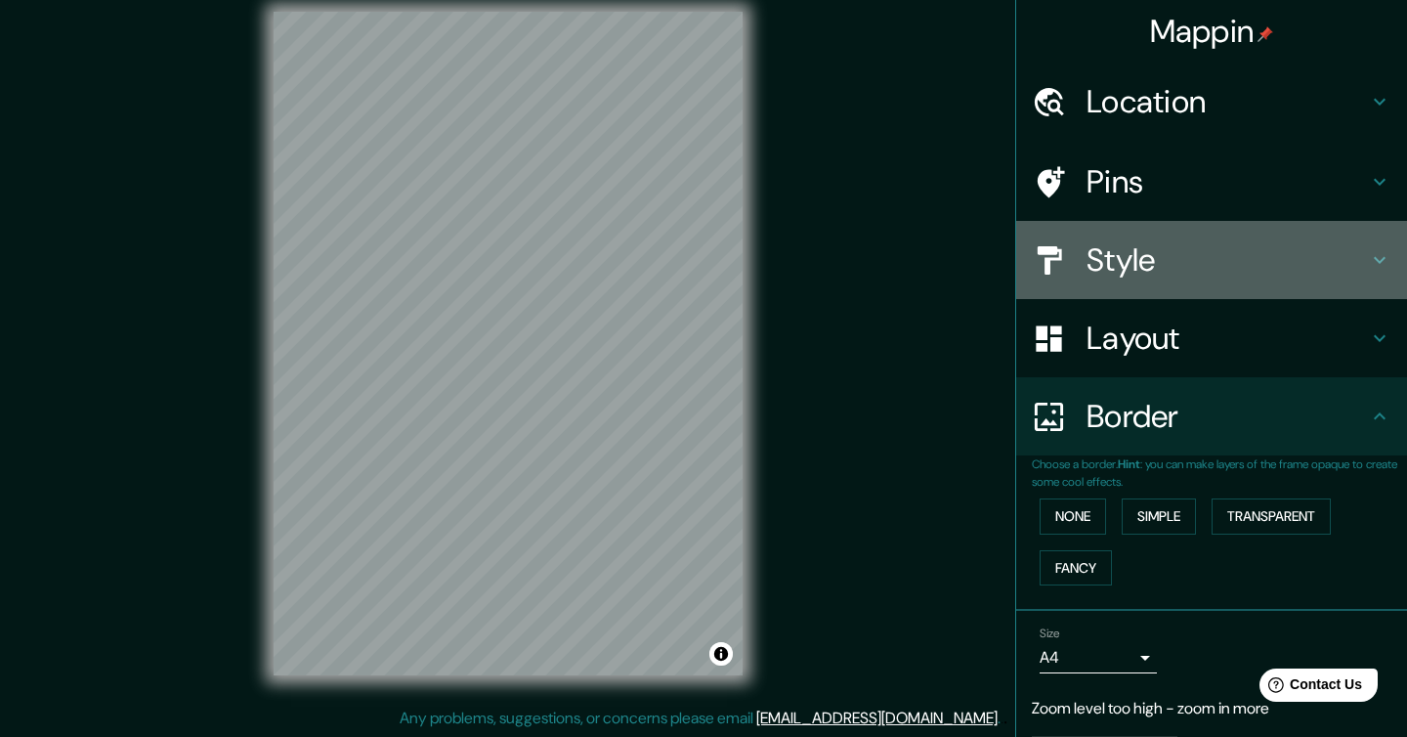
click at [1163, 259] on h4 "Style" at bounding box center [1227, 259] width 281 height 39
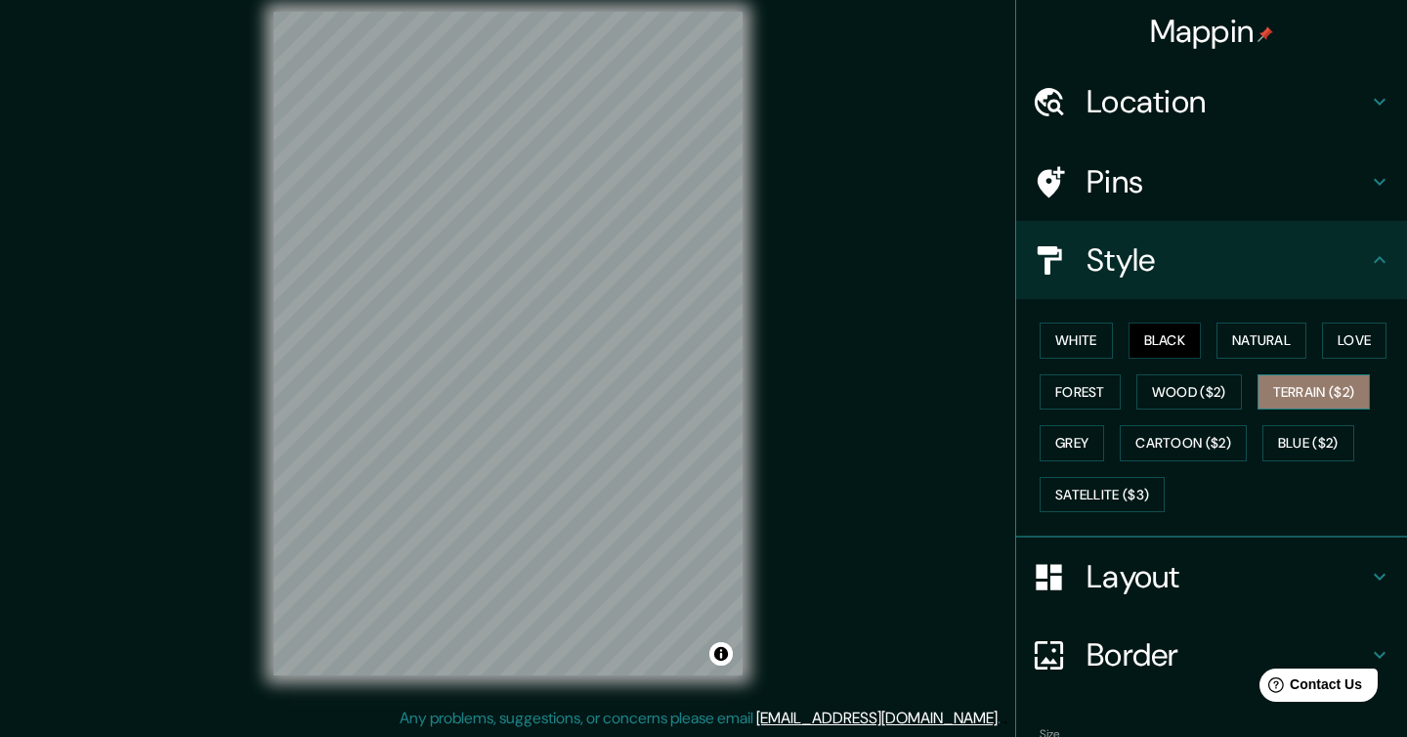
click at [1312, 396] on button "Terrain ($2)" at bounding box center [1314, 392] width 113 height 36
click at [1251, 334] on button "Natural" at bounding box center [1262, 340] width 90 height 36
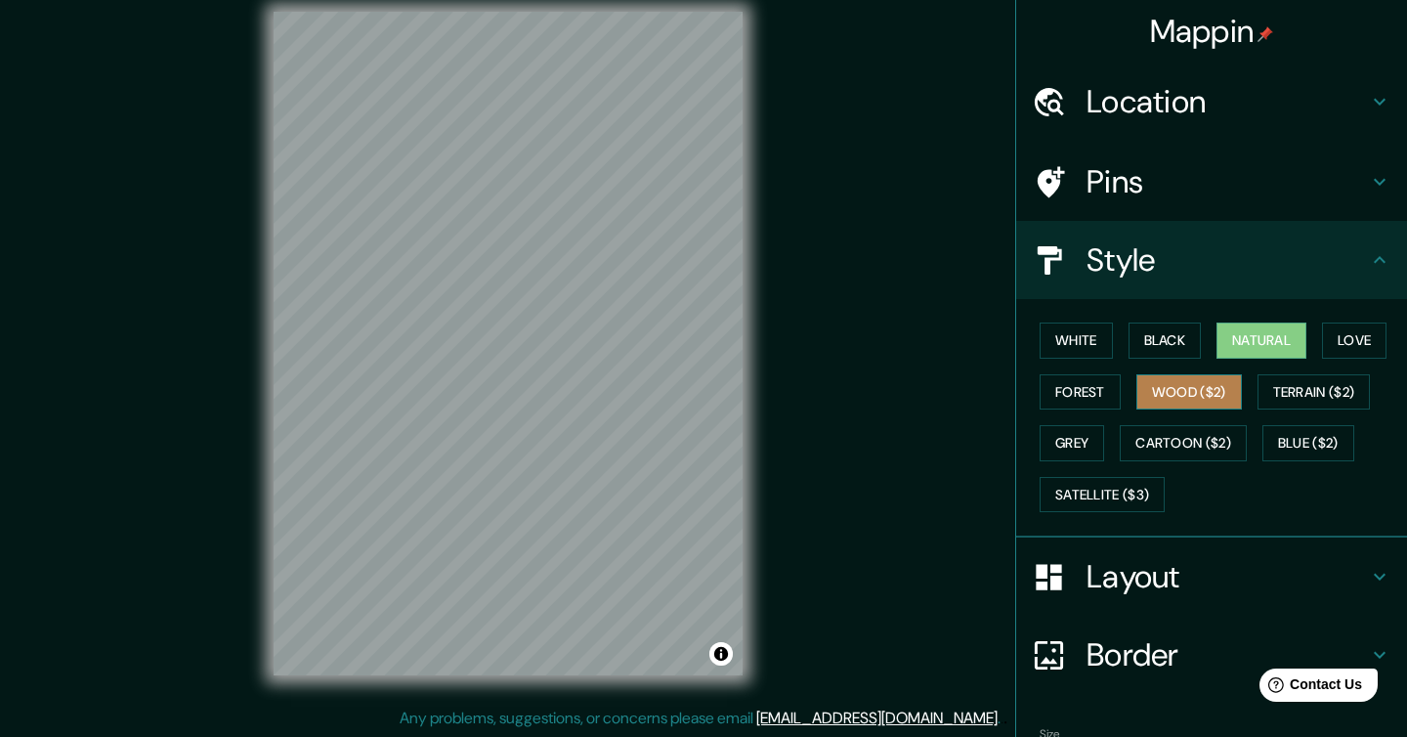
click at [1195, 390] on button "Wood ($2)" at bounding box center [1189, 392] width 106 height 36
click at [1178, 96] on h4 "Location" at bounding box center [1227, 101] width 281 height 39
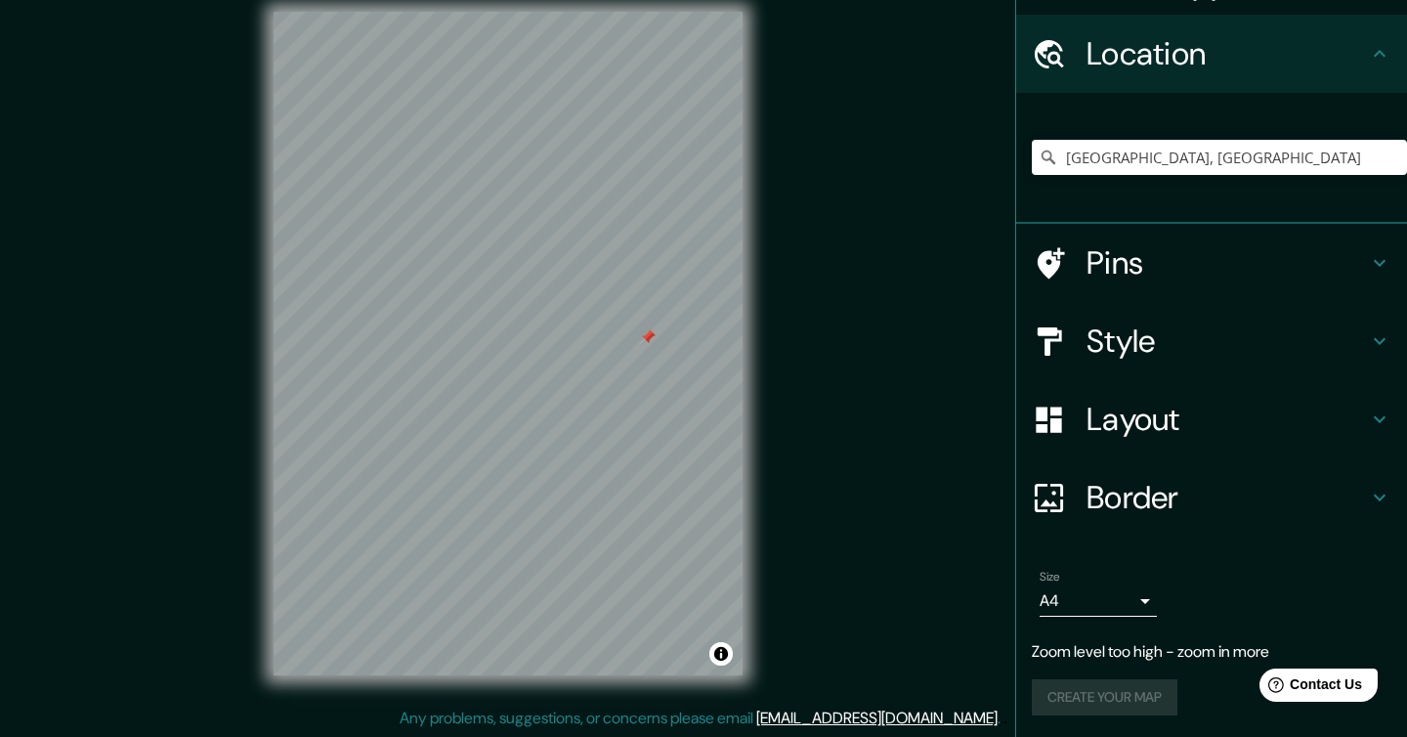
click at [1168, 287] on div "Pins" at bounding box center [1211, 263] width 391 height 78
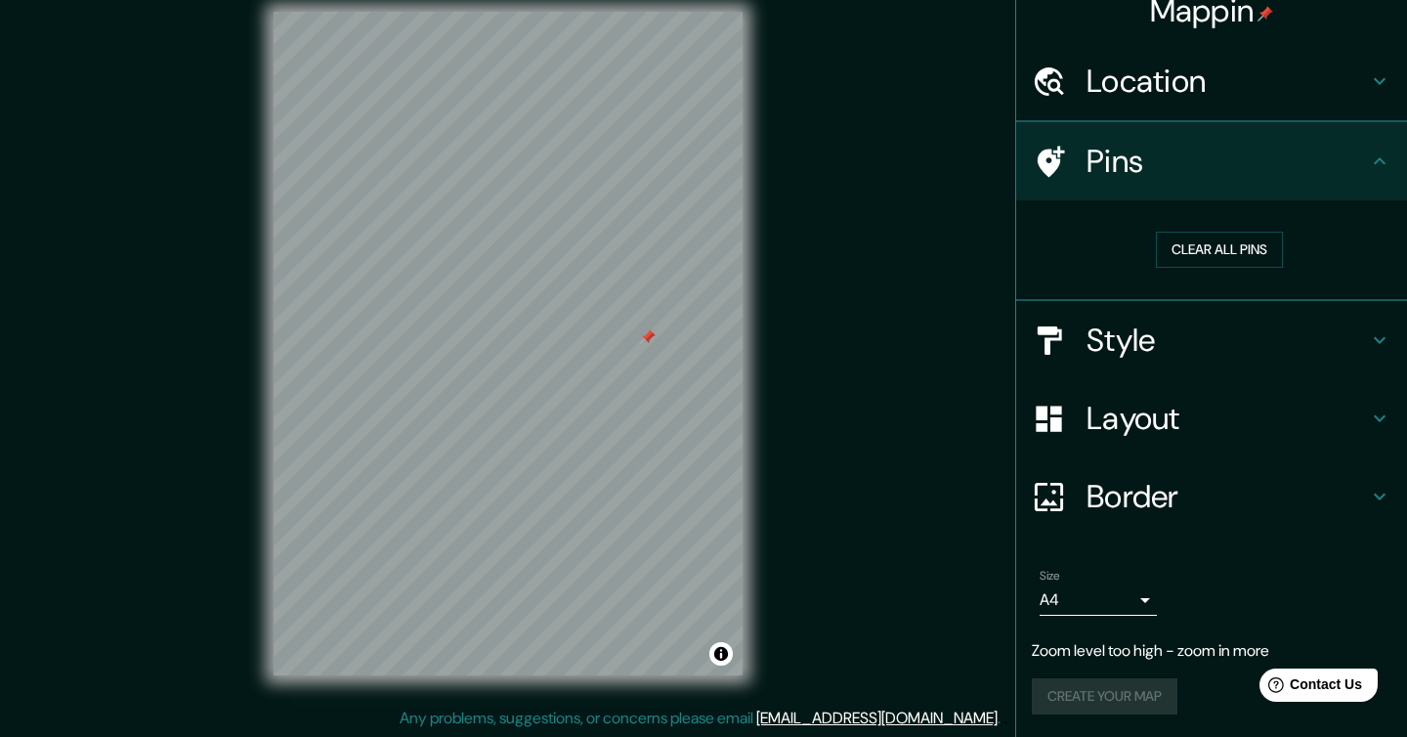
scroll to position [21, 0]
click at [1126, 246] on div "Clear all pins" at bounding box center [1219, 250] width 344 height 36
click at [1185, 248] on button "Clear all pins" at bounding box center [1219, 250] width 127 height 36
click at [554, 230] on div at bounding box center [555, 231] width 16 height 16
click at [1164, 649] on p "Zoom level too high - zoom in more" at bounding box center [1212, 650] width 360 height 23
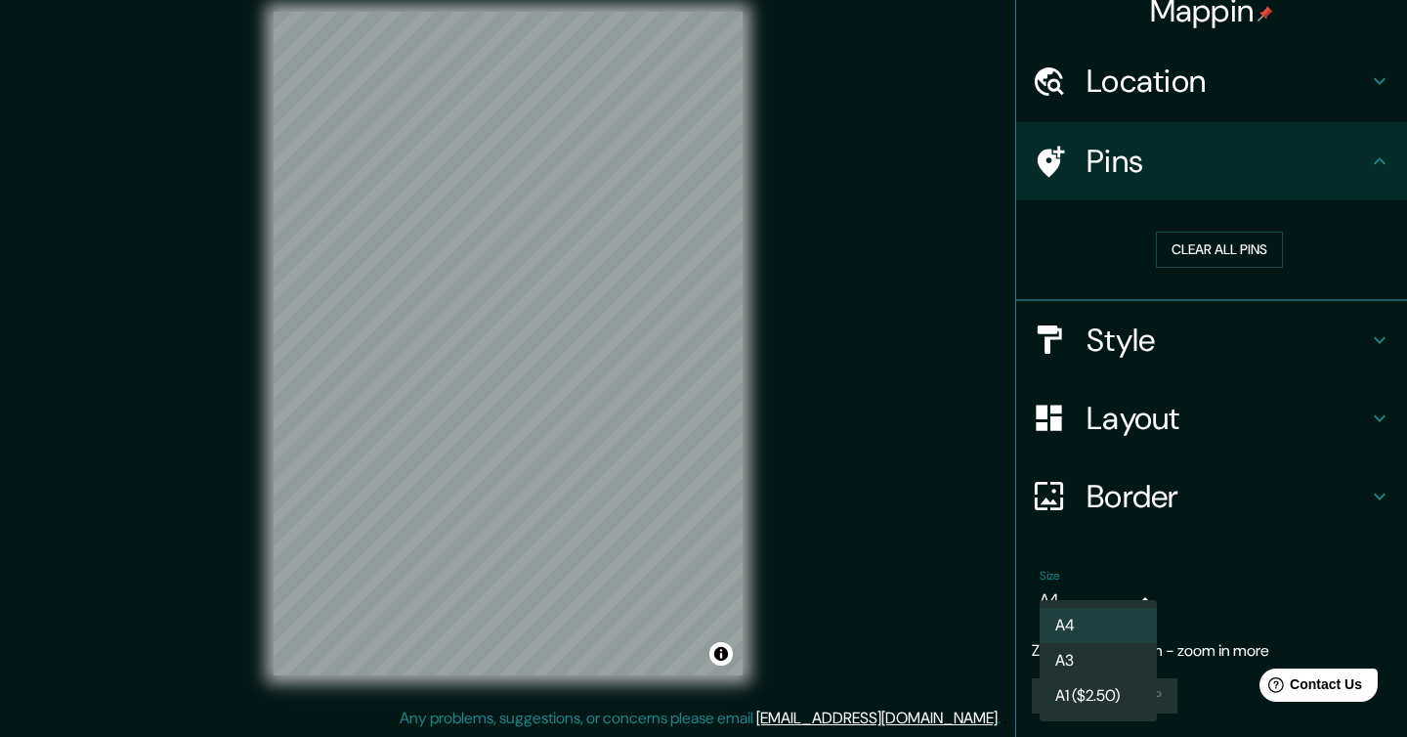
click at [1139, 599] on body "Mappin Location [GEOGRAPHIC_DATA], [GEOGRAPHIC_DATA] Pins Clear all pins Style …" at bounding box center [703, 348] width 1407 height 737
click at [1121, 697] on li "A1 ($2.50)" at bounding box center [1098, 695] width 117 height 35
type input "a3"
click at [1105, 670] on div "Size A1 ($2.50) a3 Zoom level too high - zoom in more Create your map" at bounding box center [1212, 645] width 360 height 169
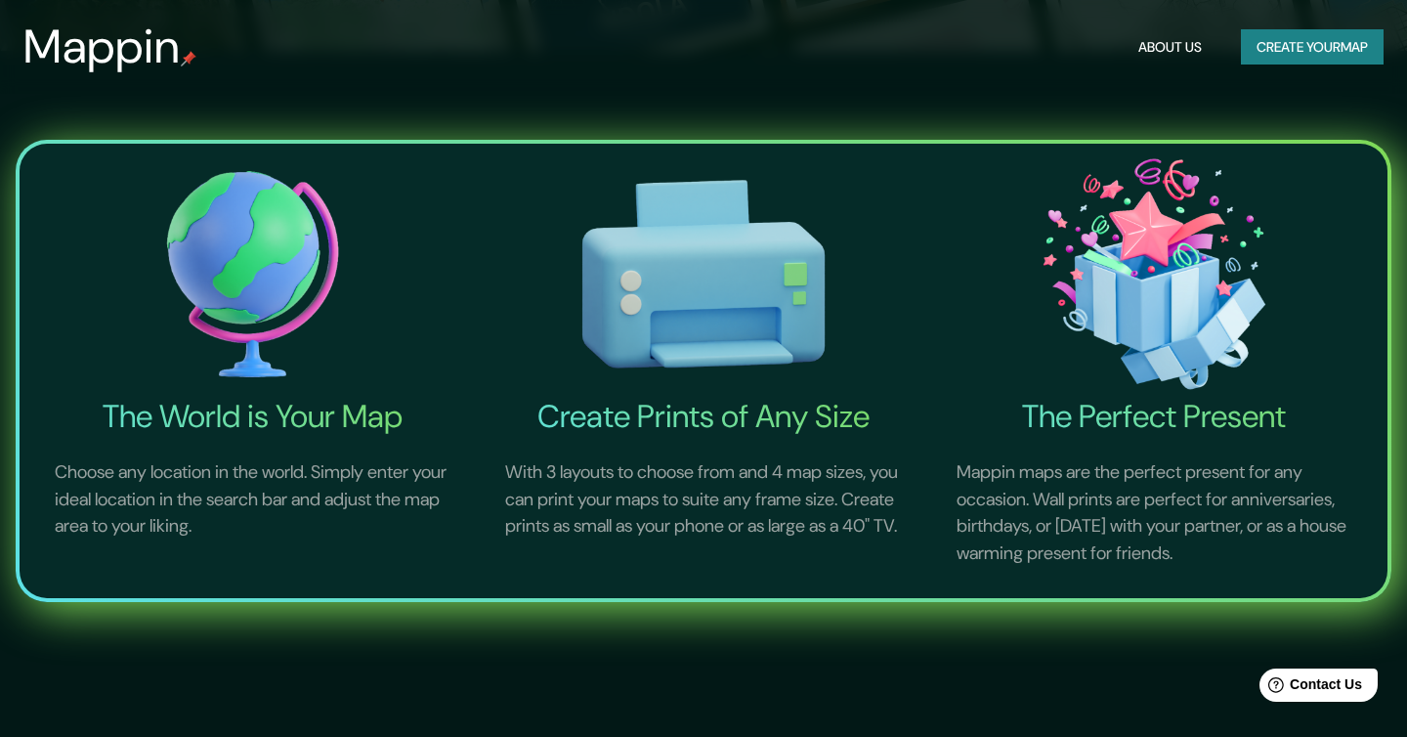
scroll to position [682, 0]
